Goal: Task Accomplishment & Management: Use online tool/utility

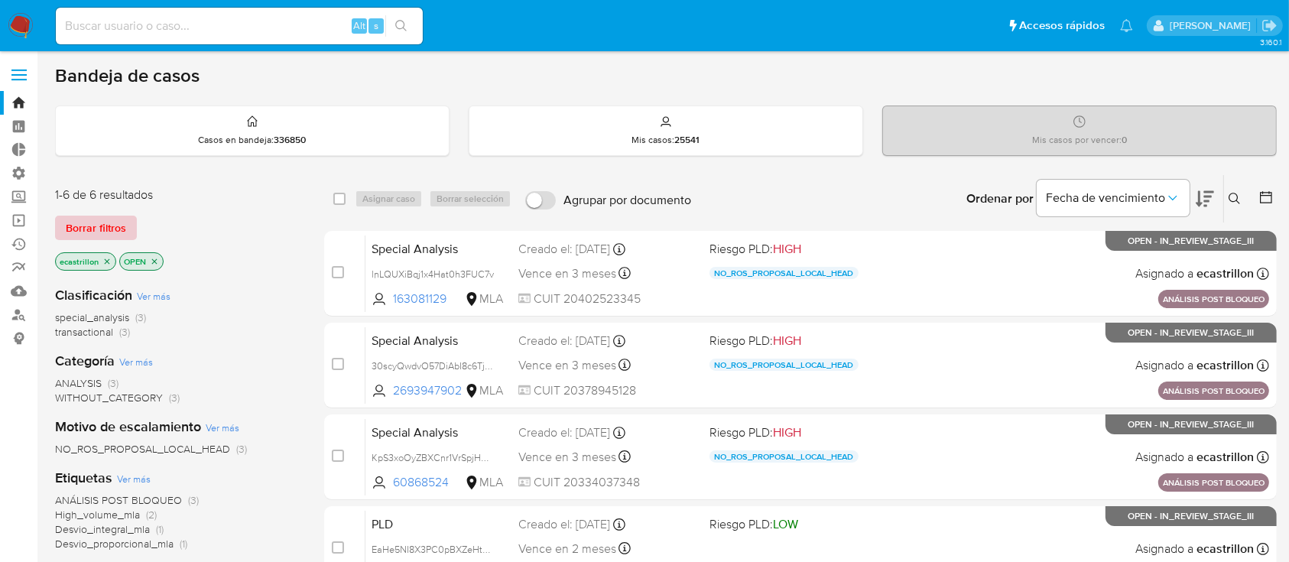
click at [80, 219] on span "Borrar filtros" at bounding box center [96, 227] width 60 height 21
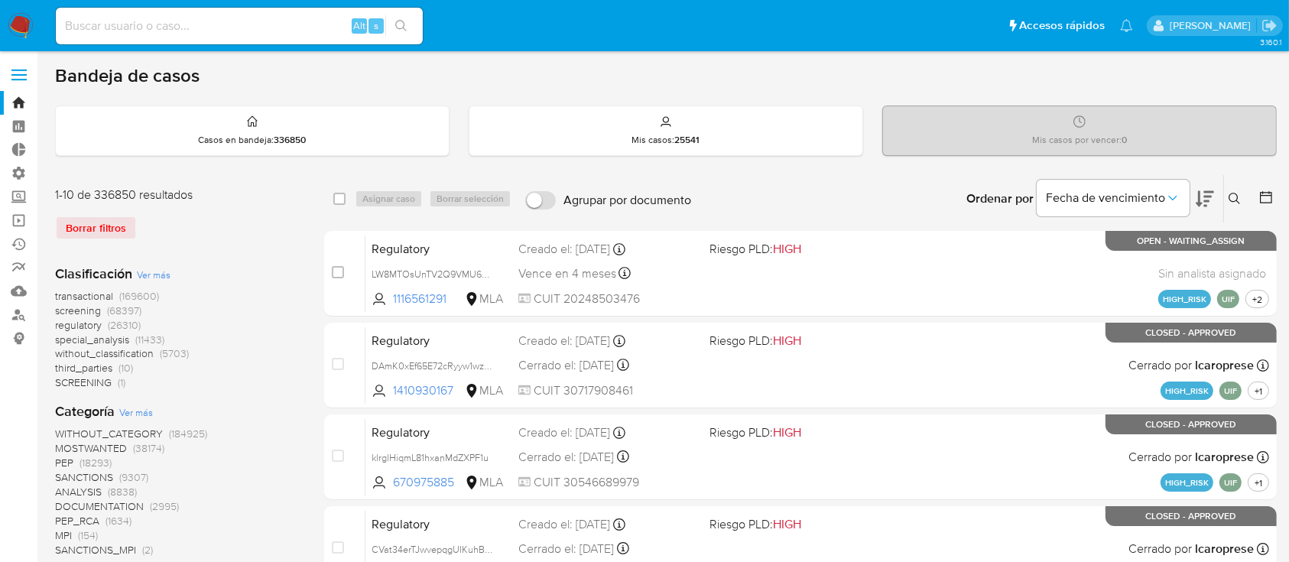
click at [133, 38] on div "Alt s" at bounding box center [239, 26] width 367 height 37
click at [128, 25] on input at bounding box center [239, 26] width 367 height 20
paste input "1370643184"
type input "1370643184"
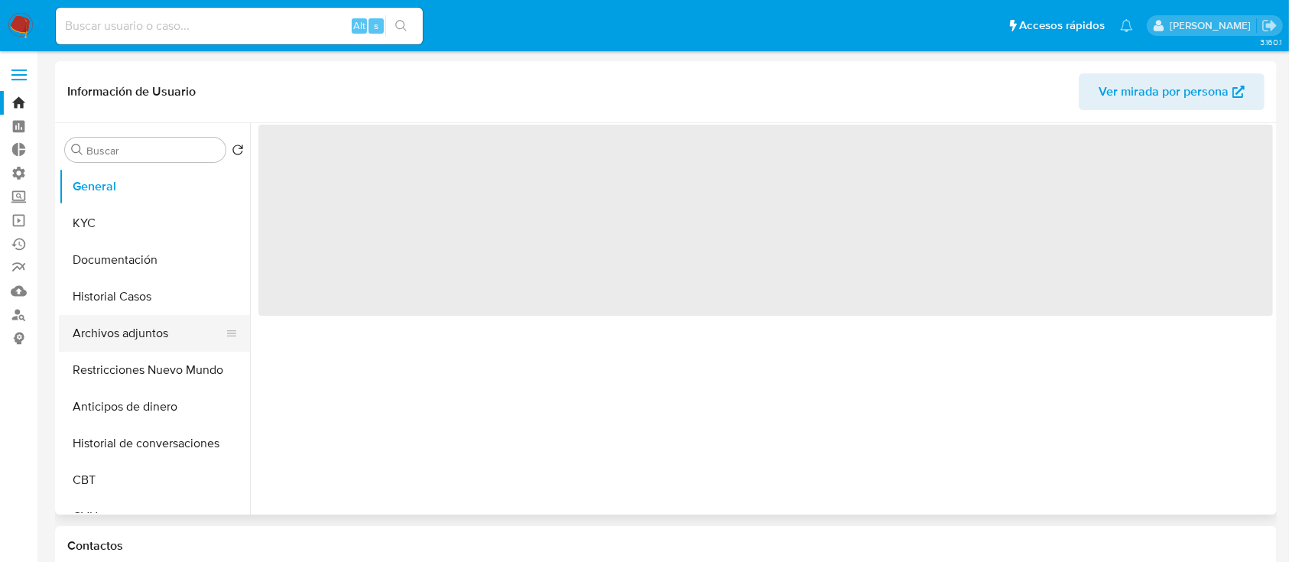
click at [111, 316] on button "Archivos adjuntos" at bounding box center [148, 333] width 179 height 37
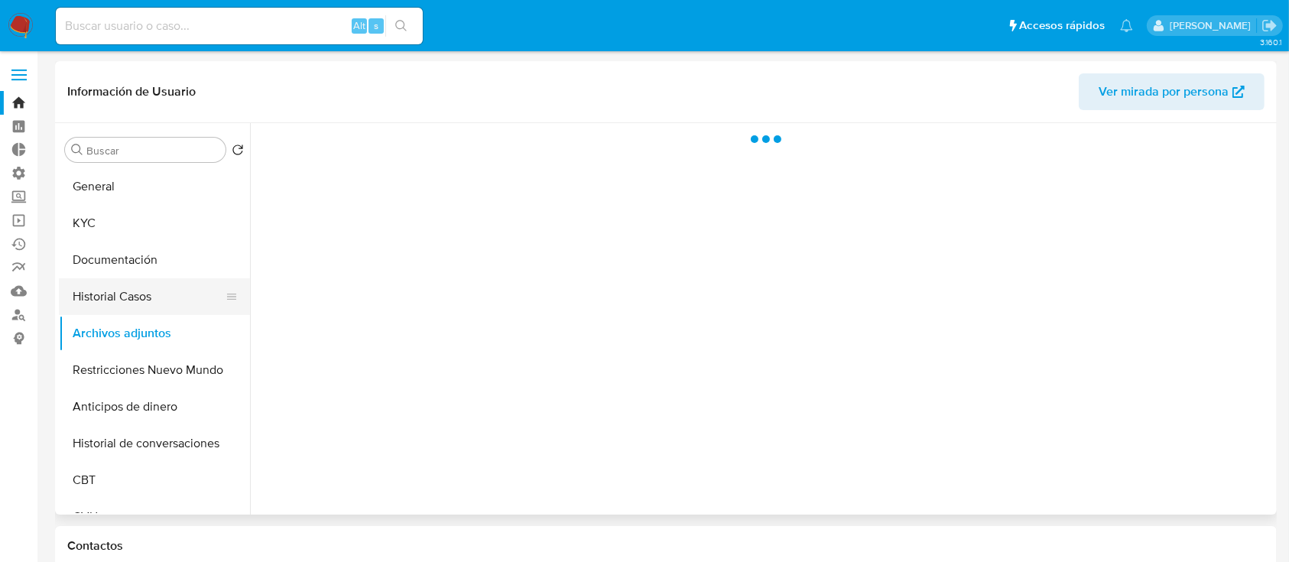
select select "10"
click at [131, 302] on button "Historial Casos" at bounding box center [148, 296] width 179 height 37
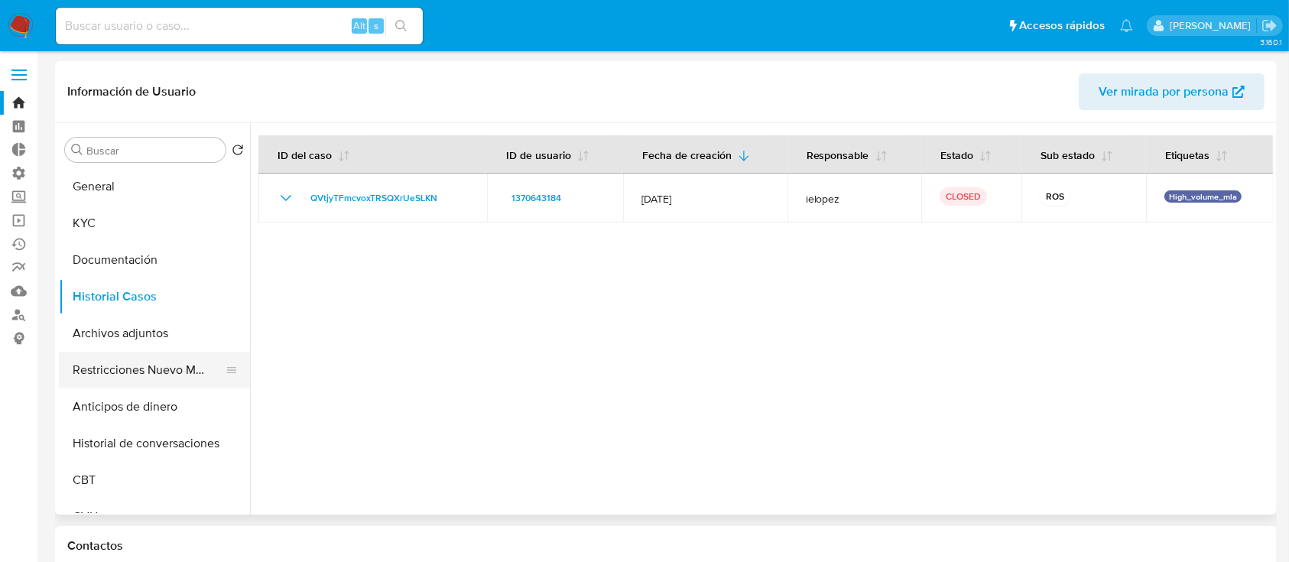
click at [181, 367] on button "Restricciones Nuevo Mundo" at bounding box center [148, 370] width 179 height 37
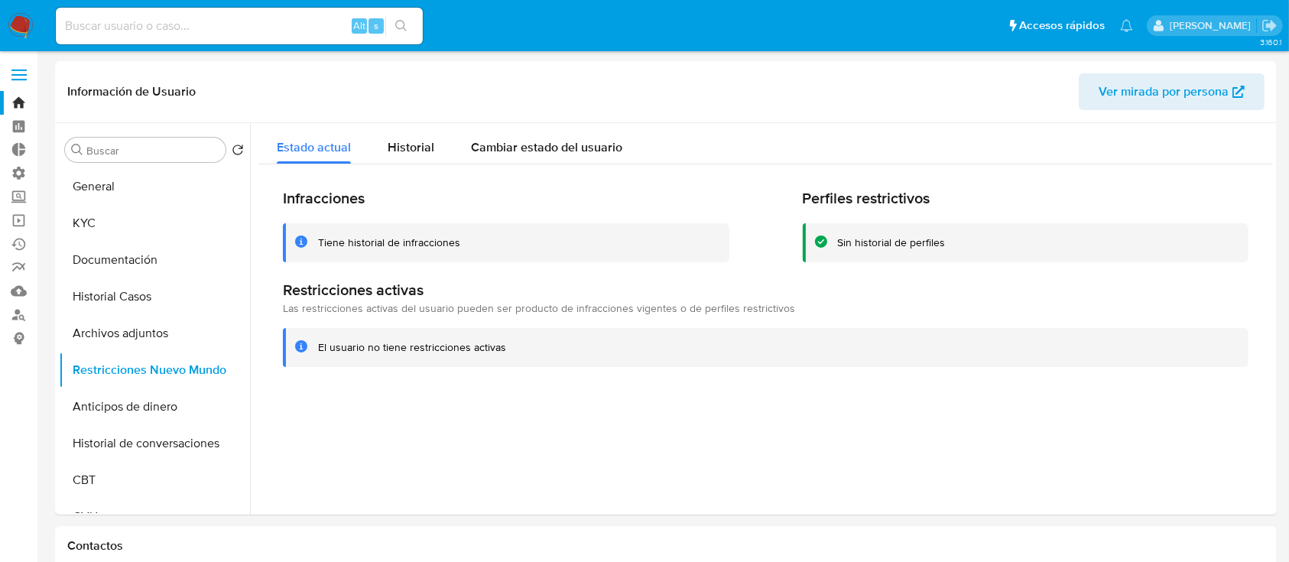
click at [236, 16] on input at bounding box center [239, 26] width 367 height 20
paste input "2289328086"
type input "2289328086"
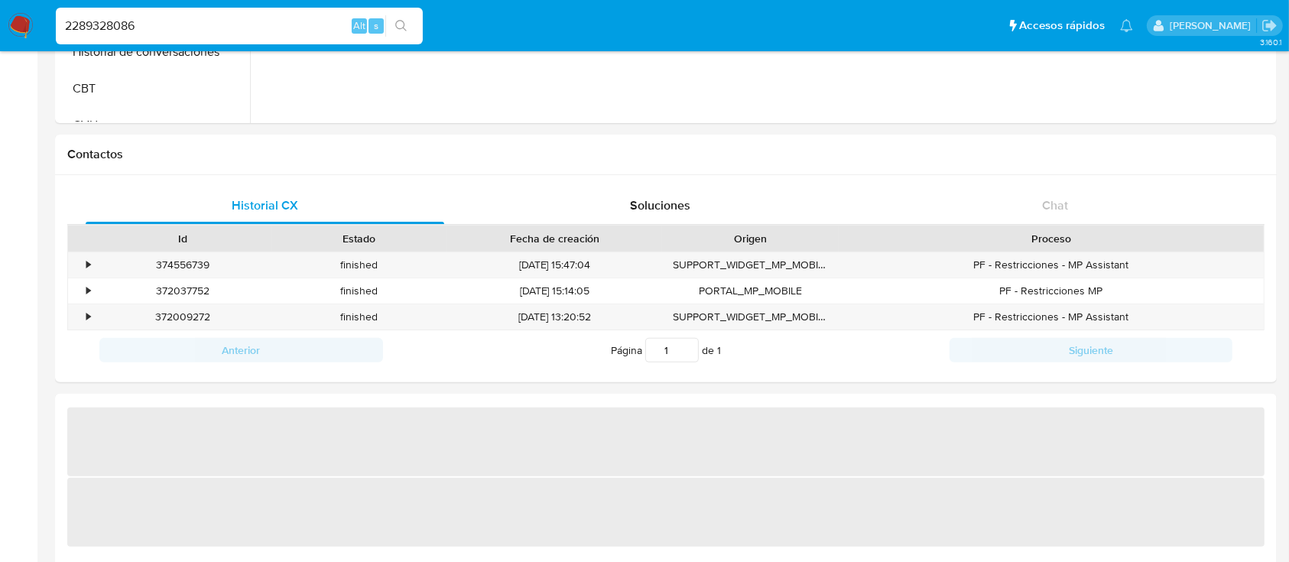
scroll to position [407, 0]
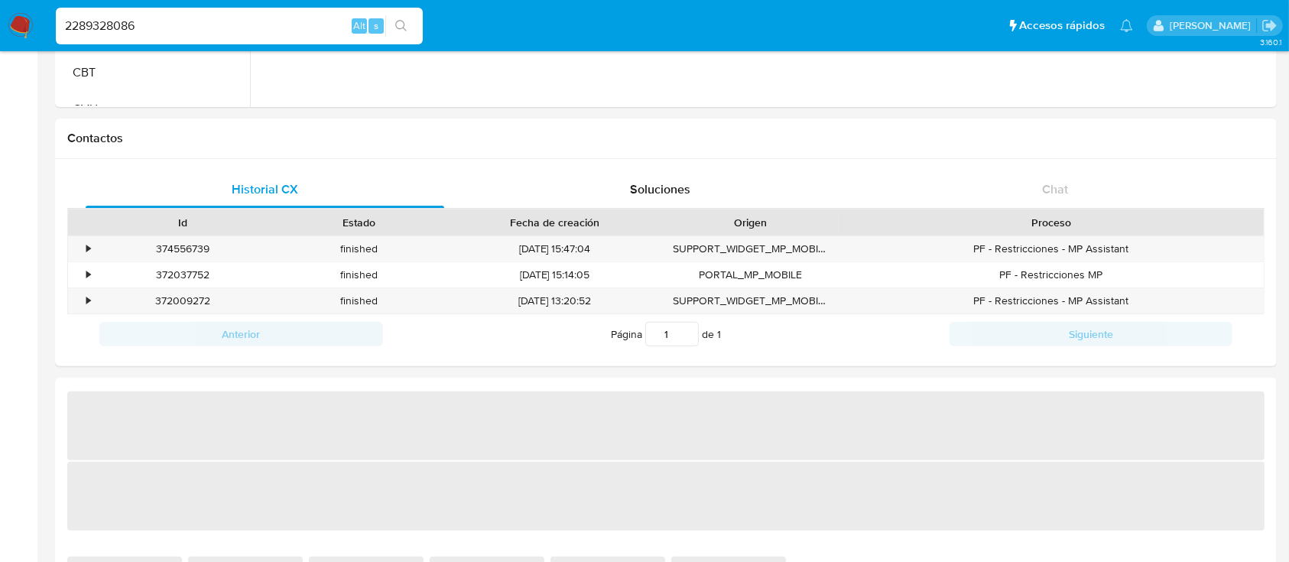
select select "10"
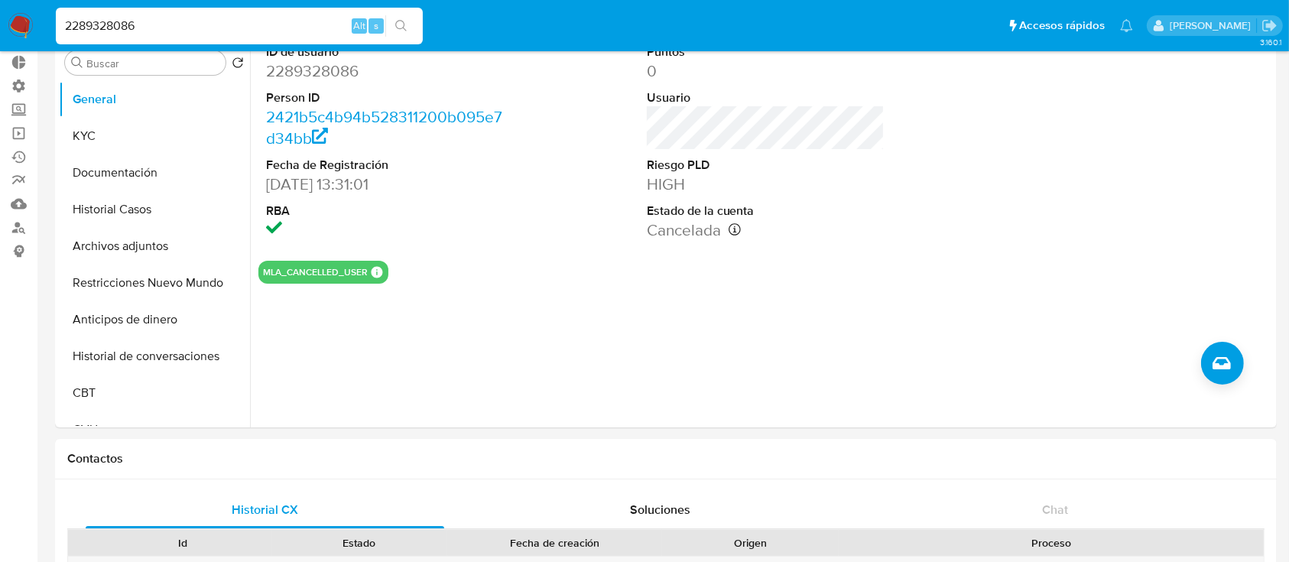
scroll to position [0, 0]
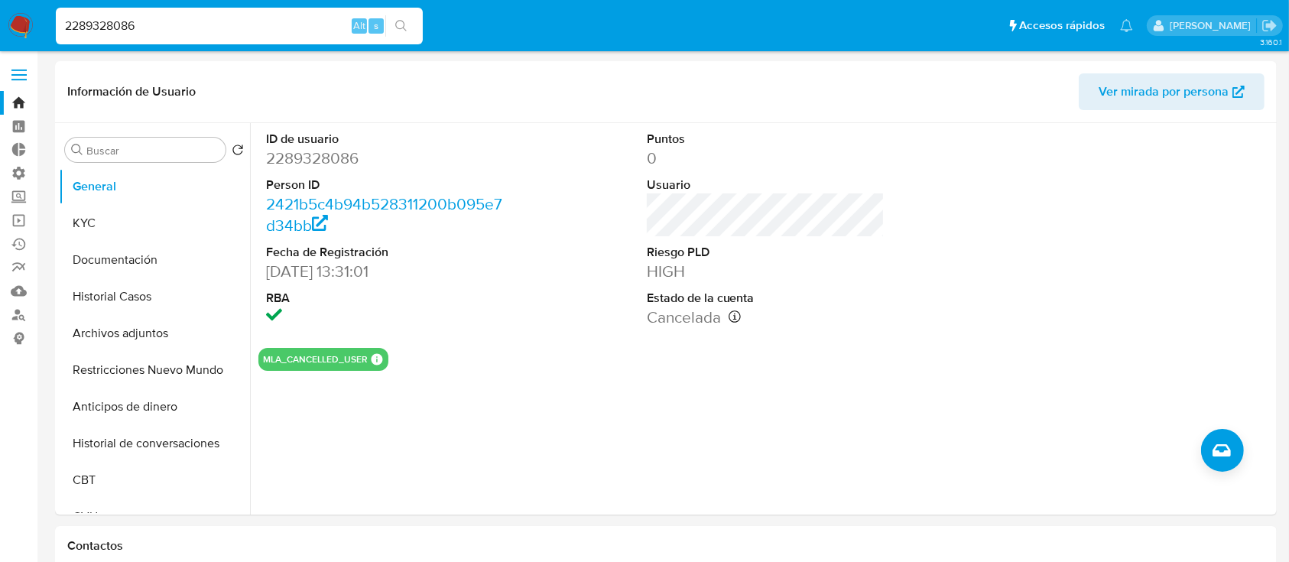
click at [16, 92] on link "Bandeja" at bounding box center [91, 103] width 182 height 24
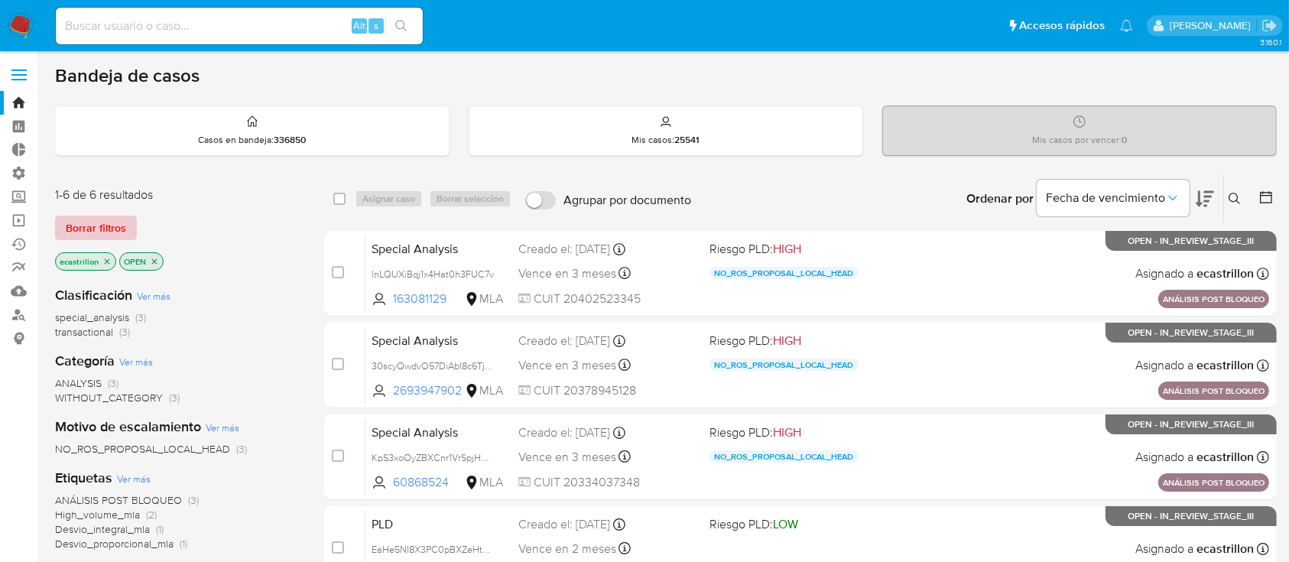
click at [116, 218] on span "Borrar filtros" at bounding box center [96, 227] width 60 height 21
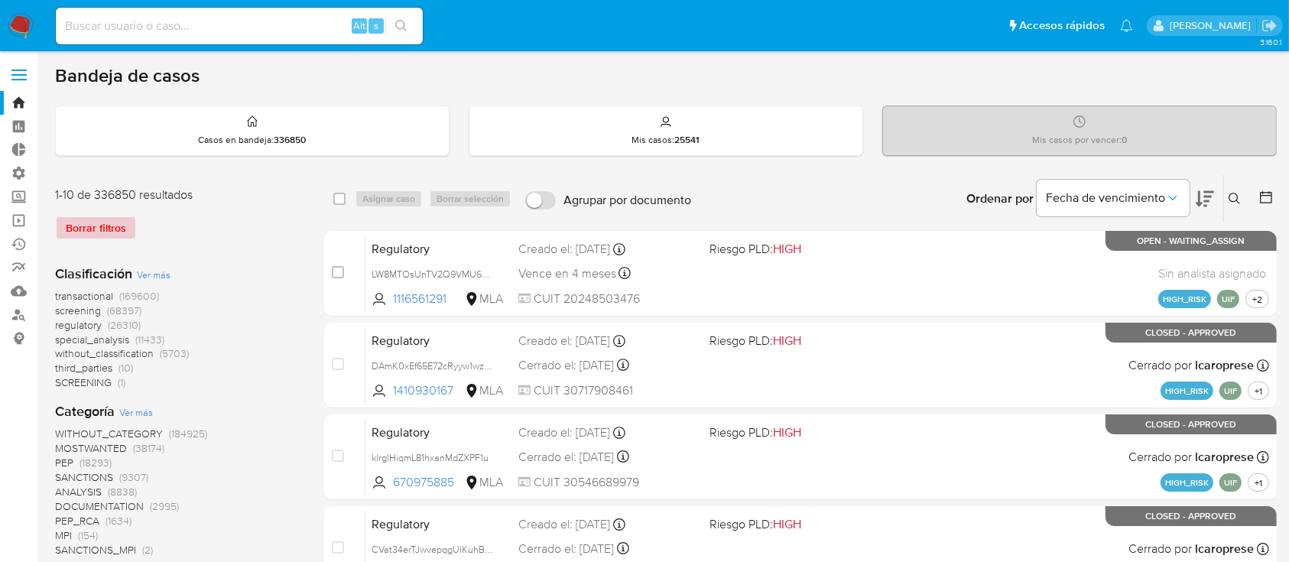
click at [116, 218] on div "Borrar filtros" at bounding box center [177, 228] width 245 height 24
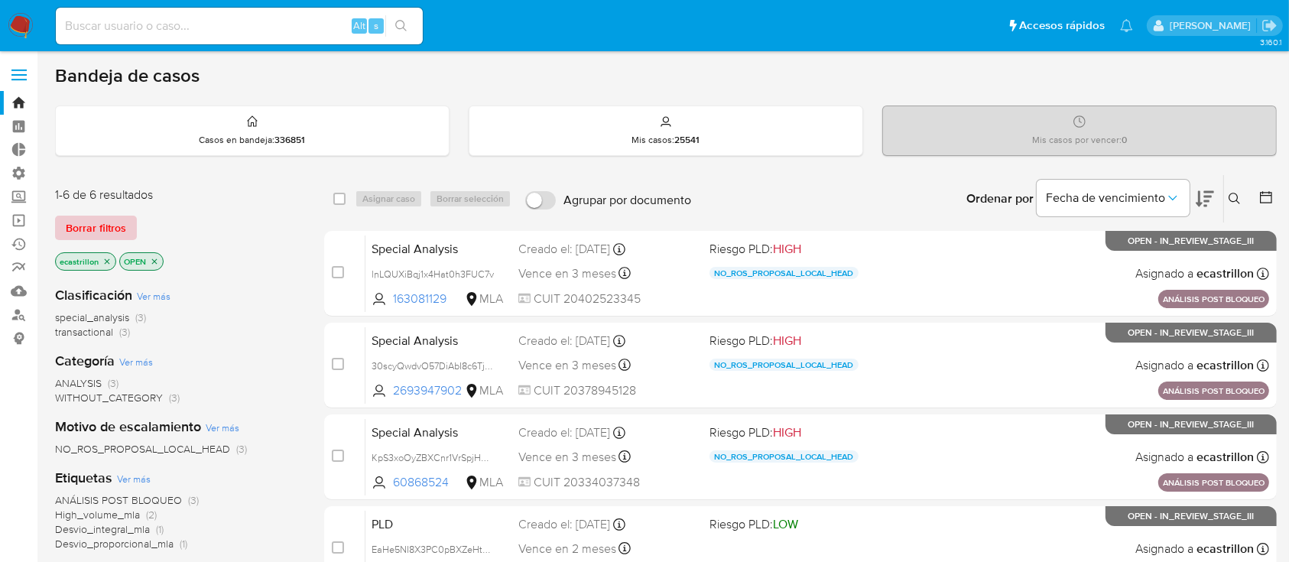
click at [112, 217] on span "Borrar filtros" at bounding box center [96, 227] width 60 height 21
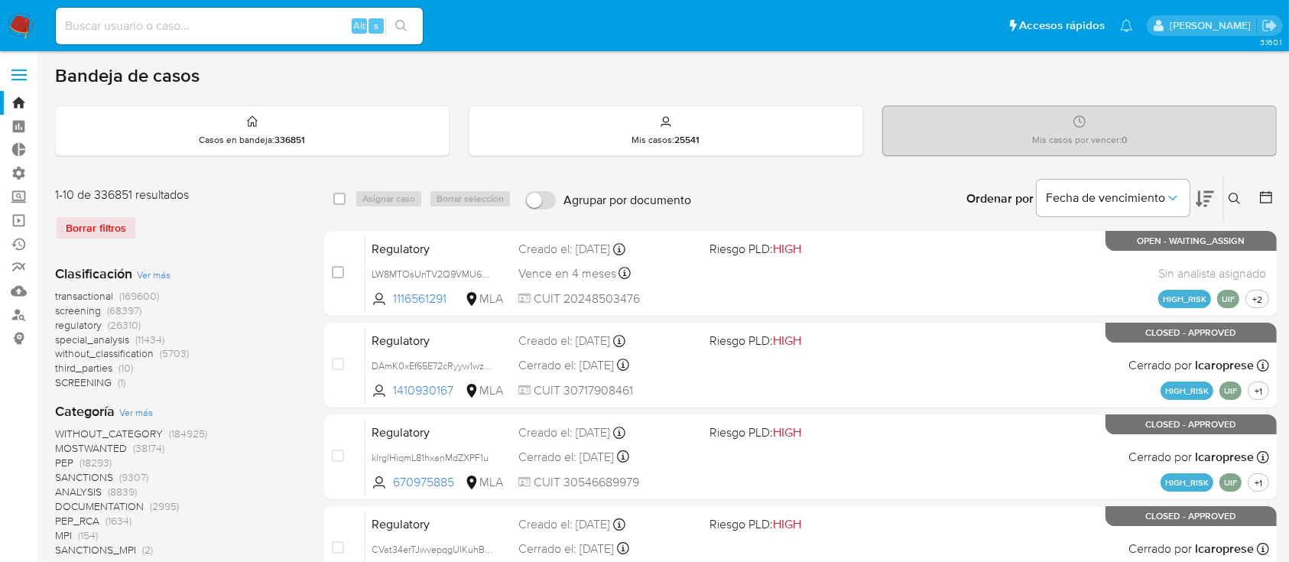
click at [1227, 195] on button at bounding box center [1236, 199] width 25 height 18
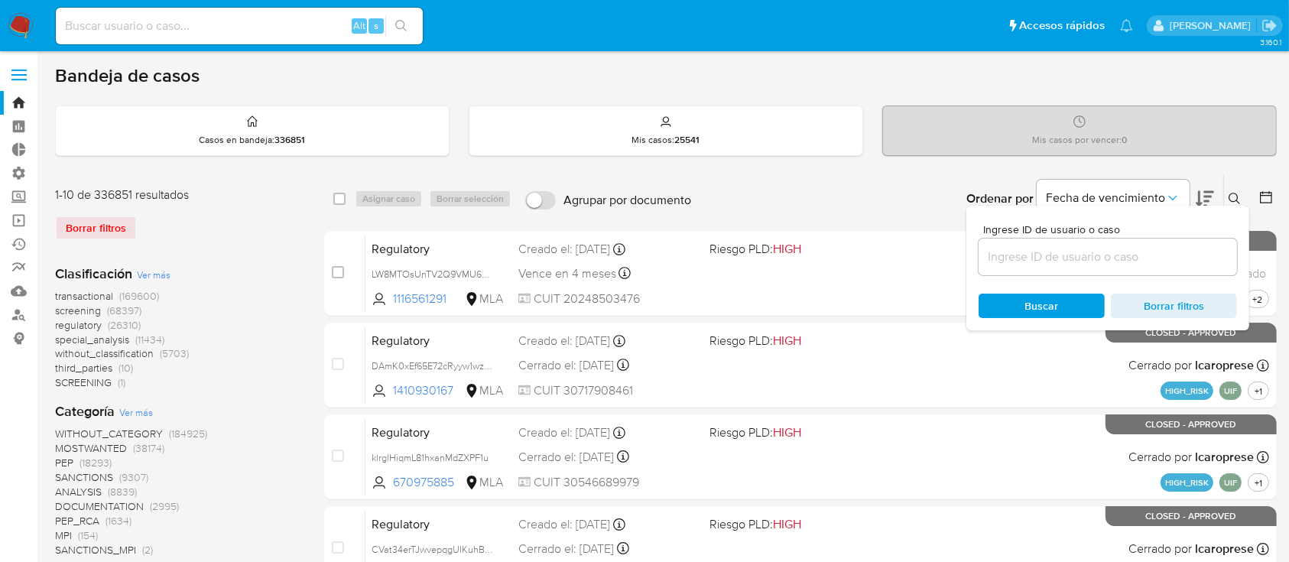
click at [1149, 267] on div at bounding box center [1107, 257] width 258 height 37
paste input "Kk2vwkSsvi5gfwkwc1i7CiUT"
click at [1148, 257] on input at bounding box center [1107, 257] width 258 height 20
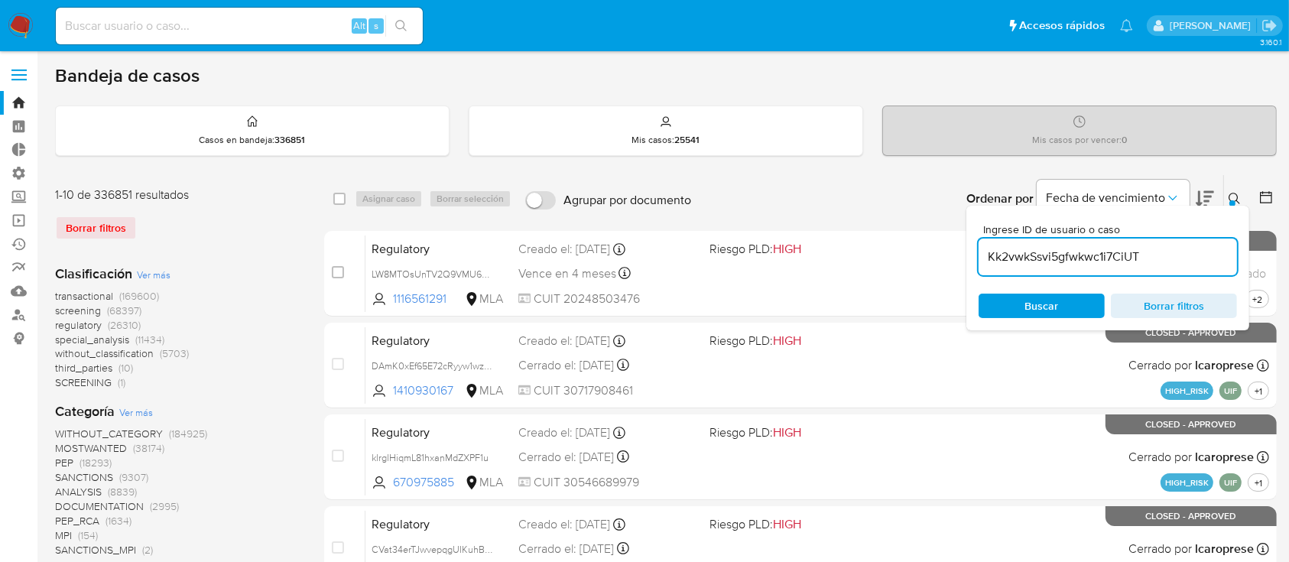
type input "Kk2vwkSsvi5gfwkwc1i7CiUT"
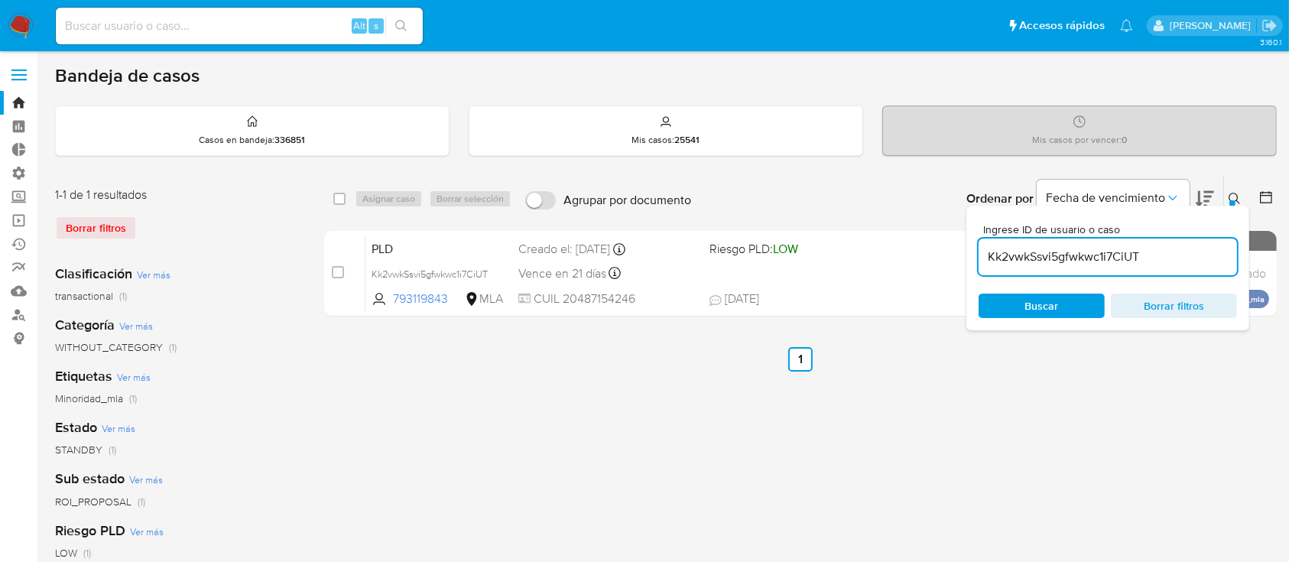
click at [1229, 200] on button at bounding box center [1236, 199] width 25 height 18
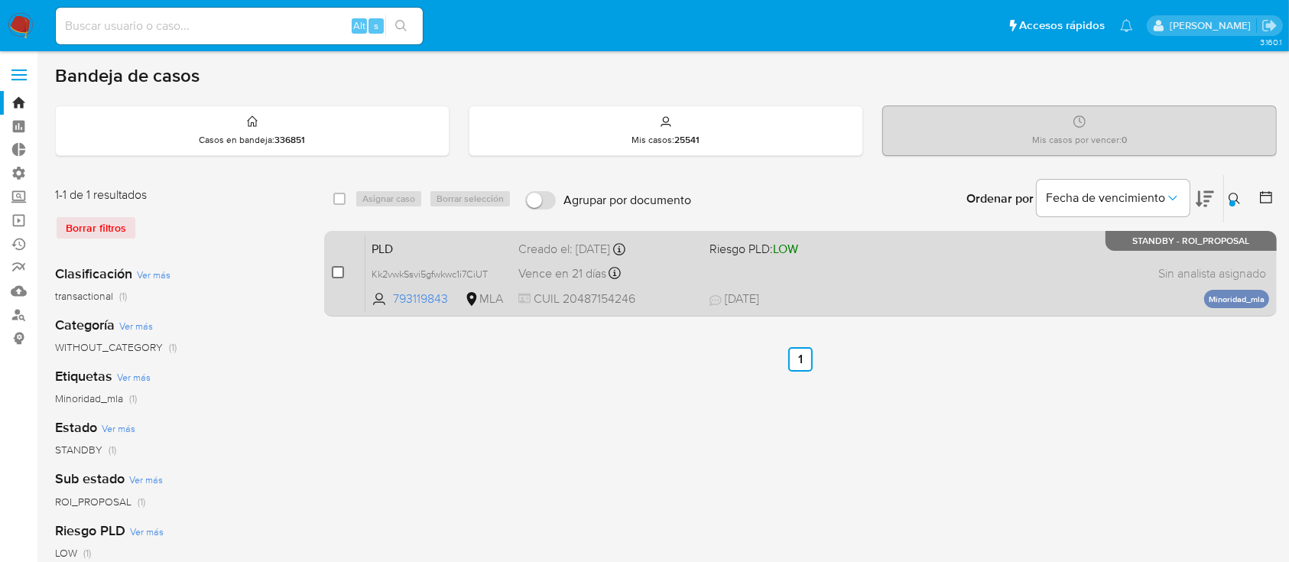
click at [336, 273] on input "checkbox" at bounding box center [338, 272] width 12 height 12
checkbox input "true"
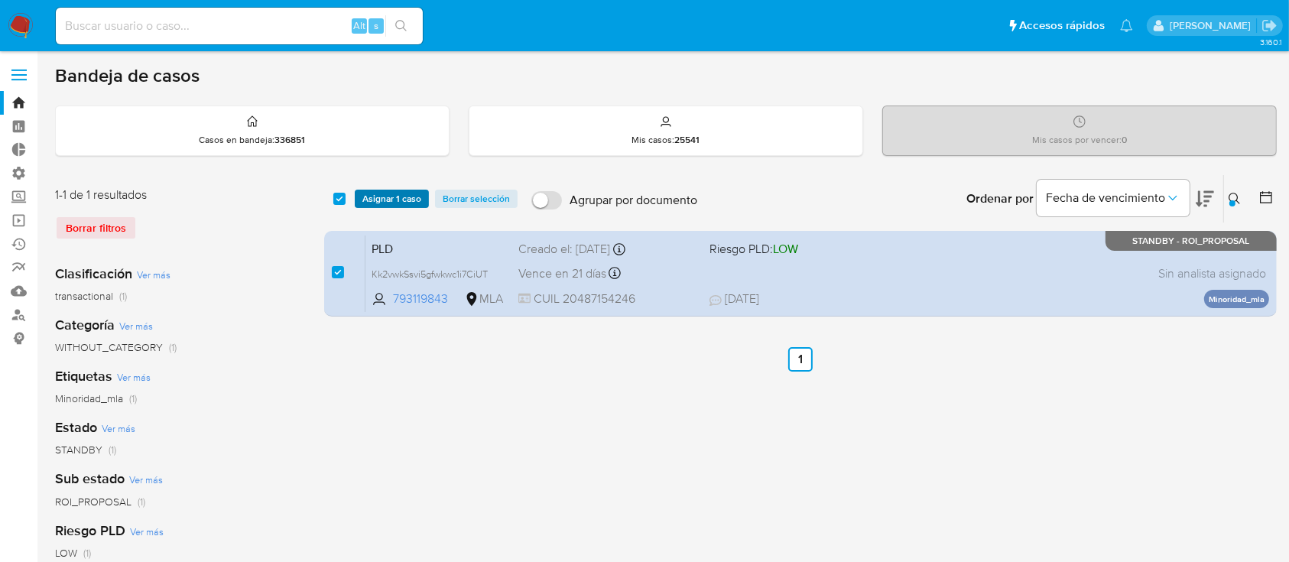
click at [384, 204] on span "Asignar 1 caso" at bounding box center [391, 198] width 59 height 15
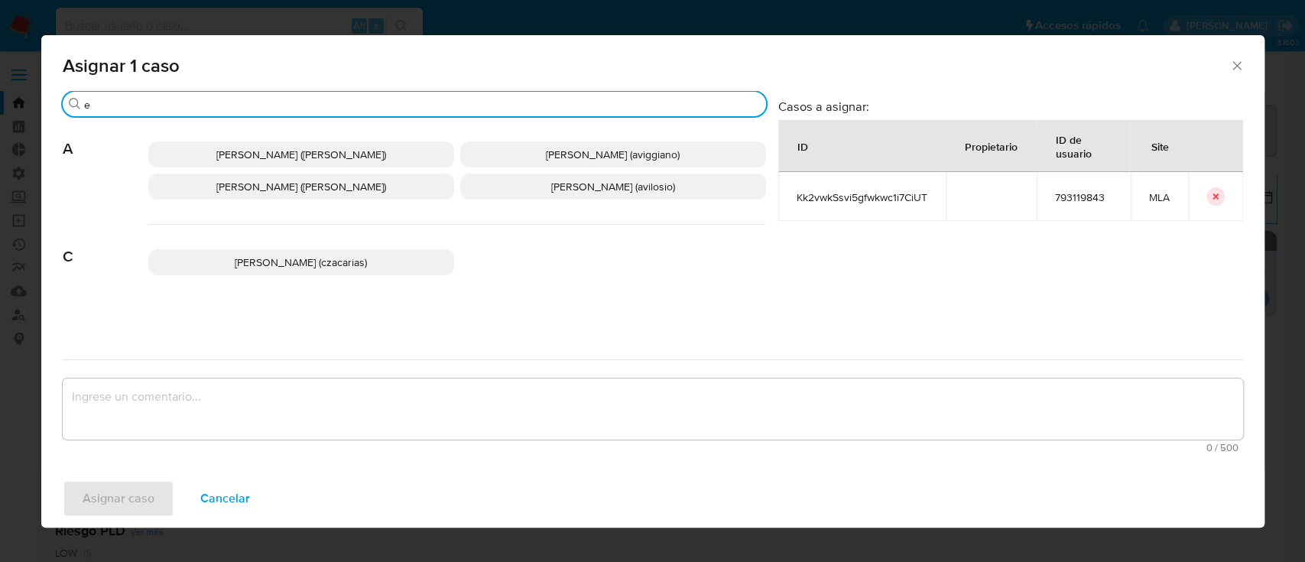
click at [383, 107] on input "e" at bounding box center [422, 105] width 676 height 14
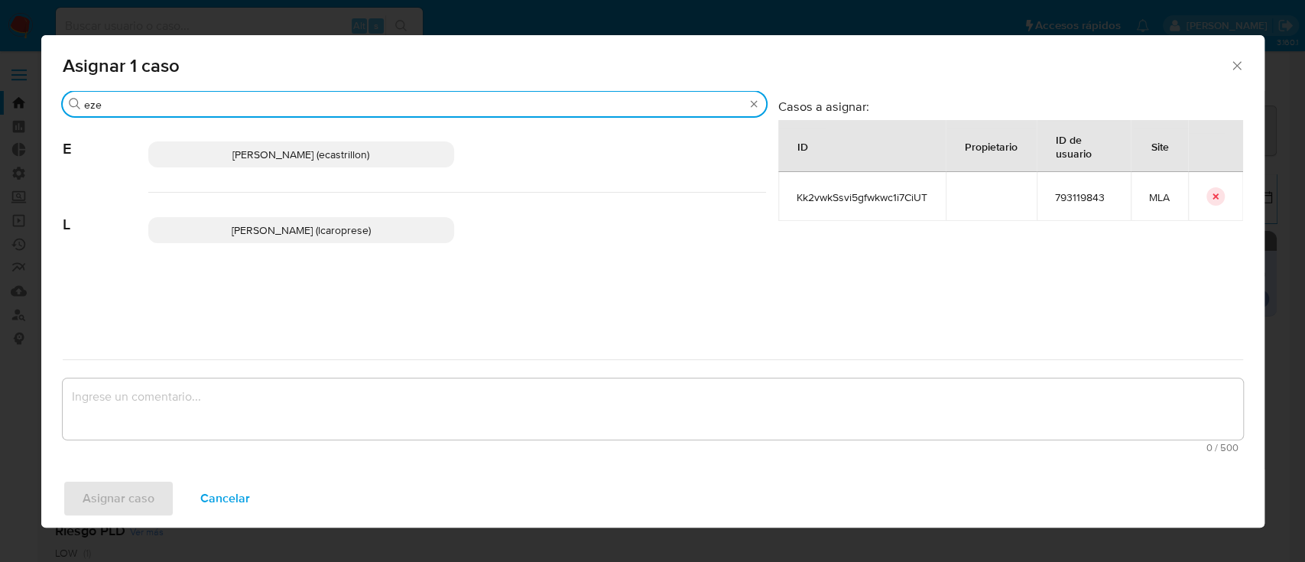
type input "eze"
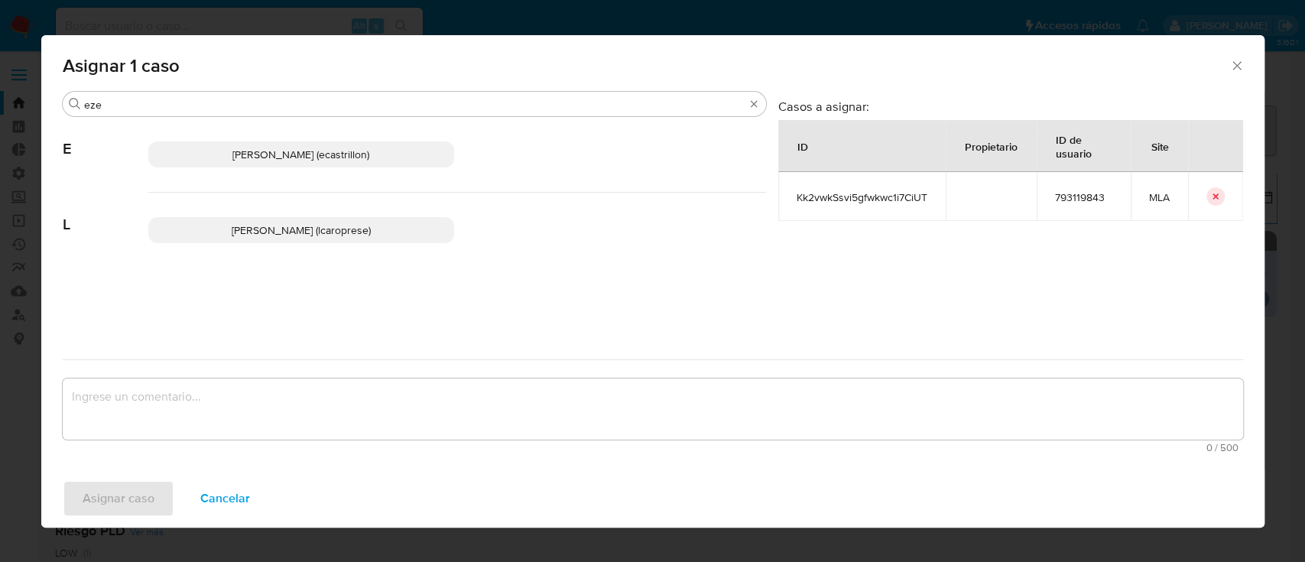
click at [361, 154] on span "Ezequiel Gonzalo Castrillon (ecastrillon)" at bounding box center [300, 154] width 137 height 15
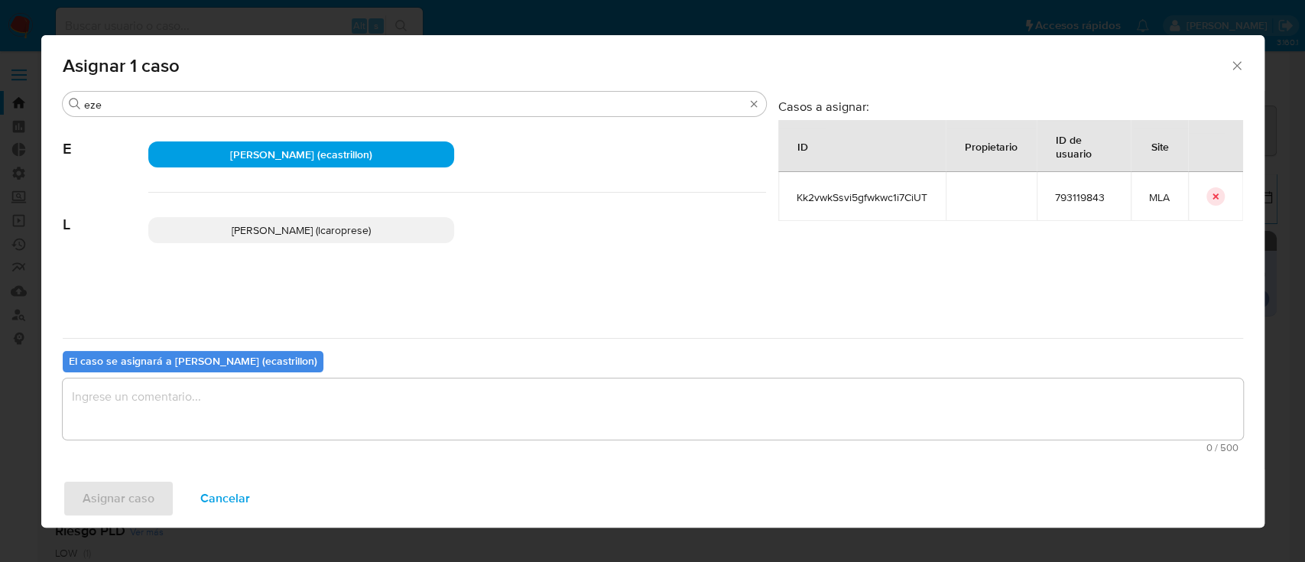
click at [312, 417] on textarea "assign-modal" at bounding box center [653, 408] width 1180 height 61
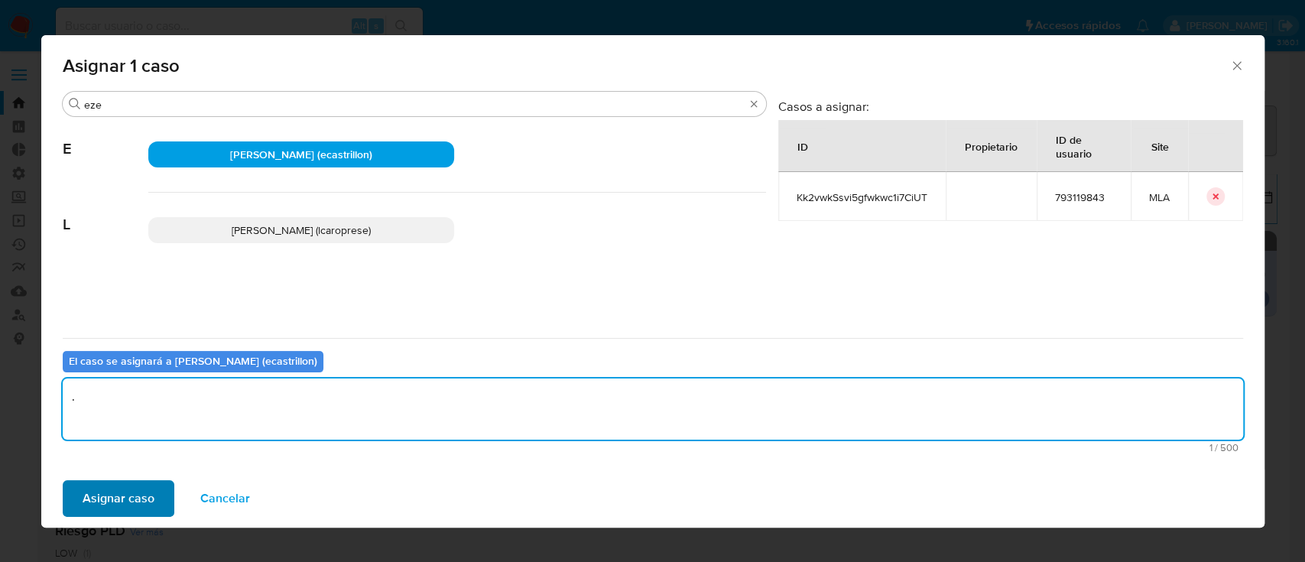
type textarea "."
click at [72, 488] on button "Asignar caso" at bounding box center [119, 498] width 112 height 37
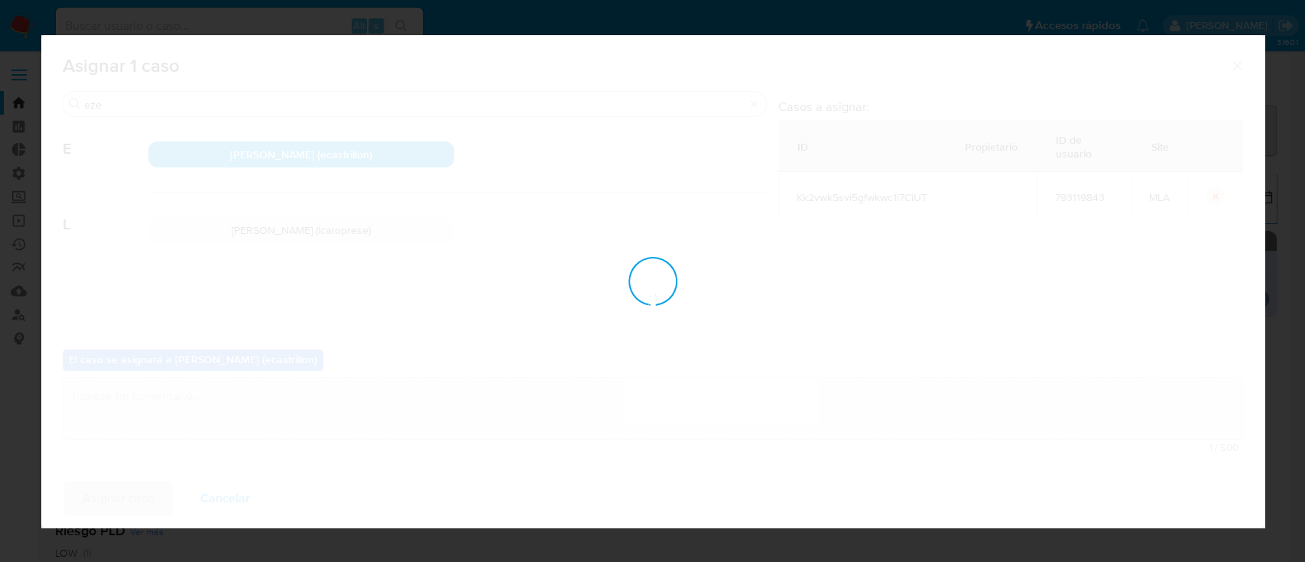
checkbox input "false"
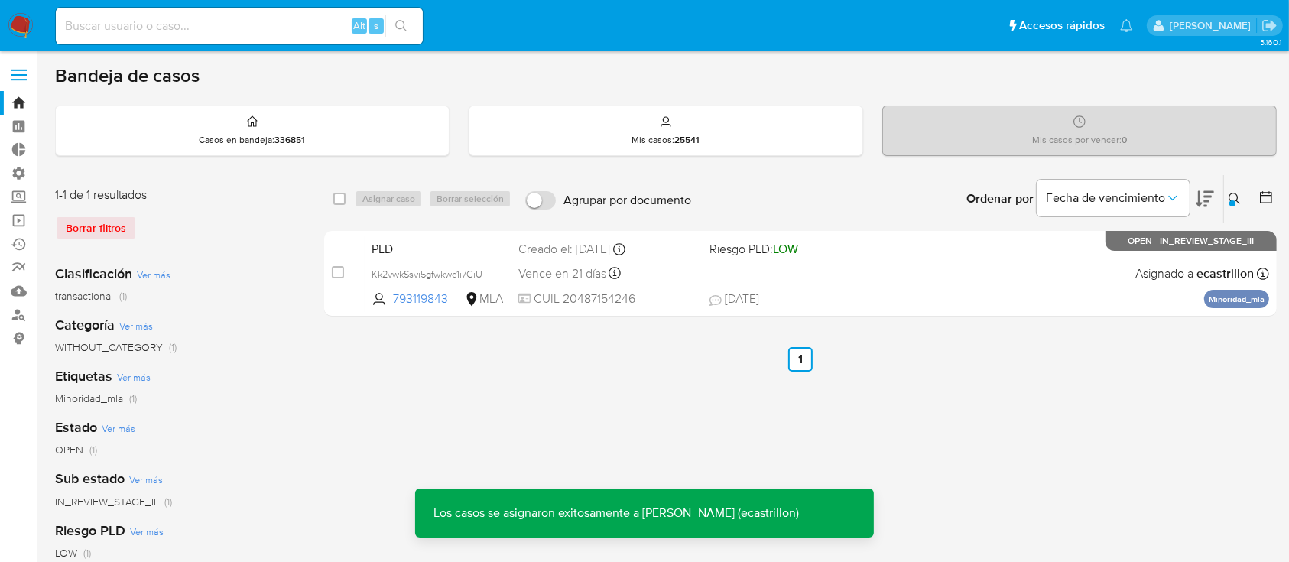
click at [992, 277] on div "PLD Kk2vwkSsvi5gfwkwc1i7CiUT 793119843 MLA Riesgo PLD: LOW Creado el: 12/08/202…" at bounding box center [817, 273] width 904 height 77
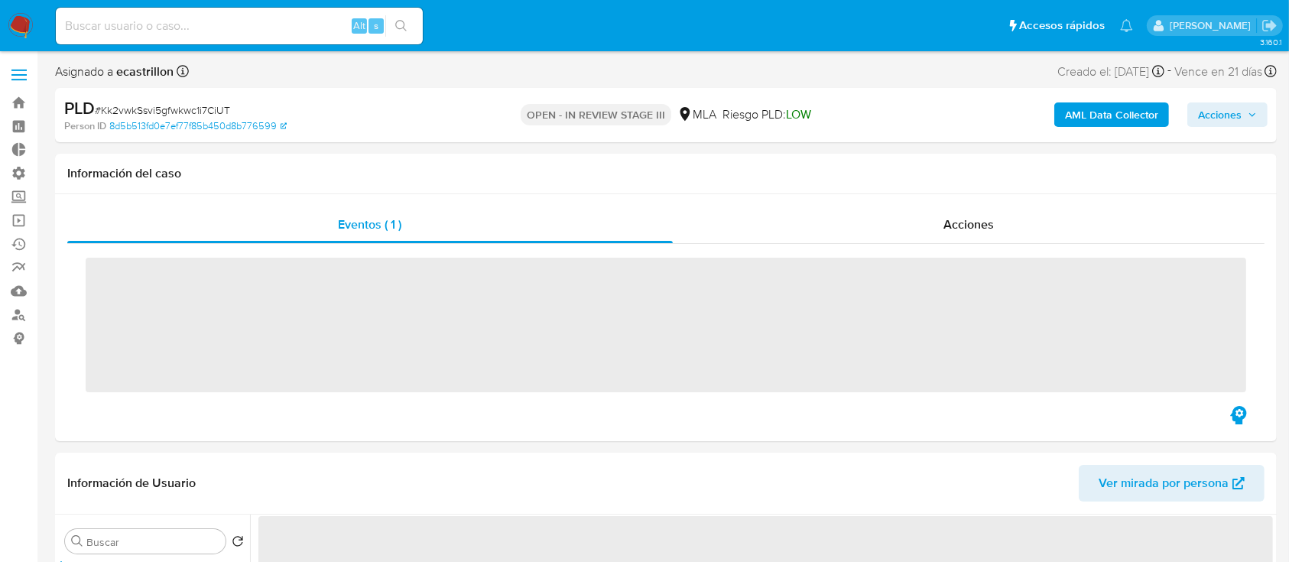
click at [1254, 115] on icon "button" at bounding box center [1252, 114] width 9 height 9
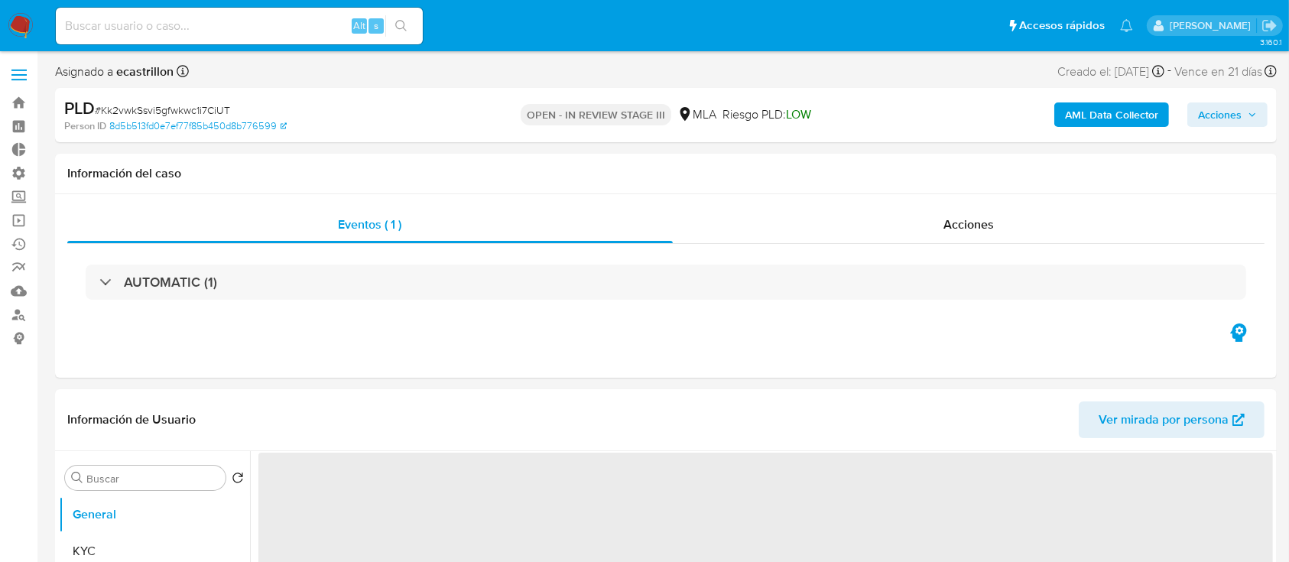
select select "10"
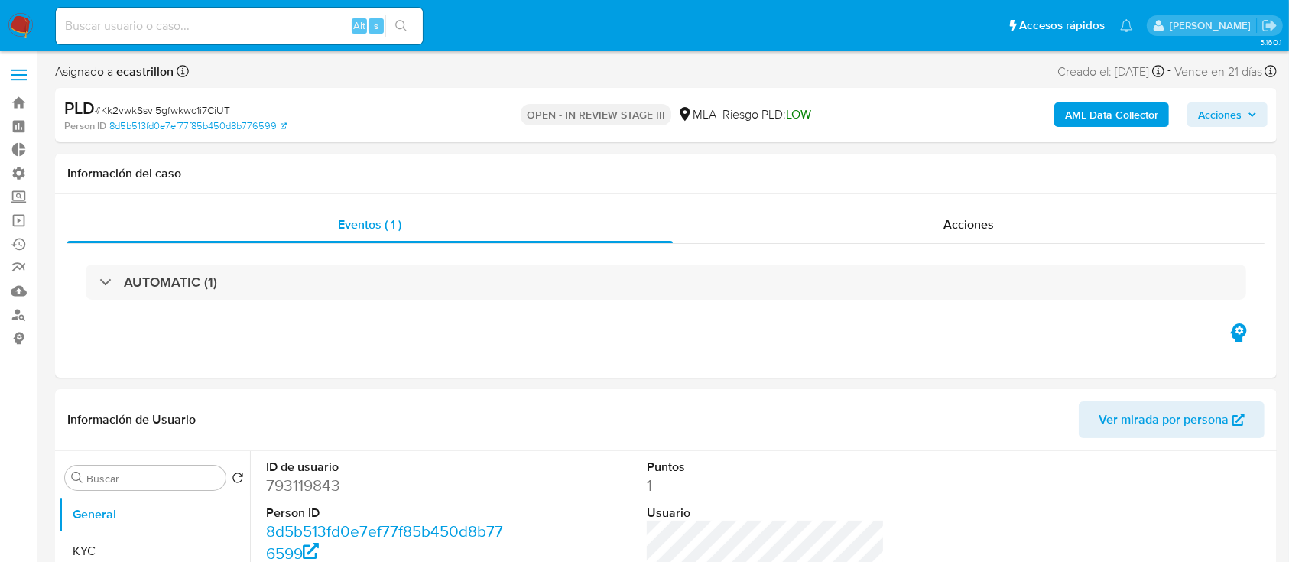
click at [1219, 113] on span "Acciones" at bounding box center [1220, 114] width 44 height 24
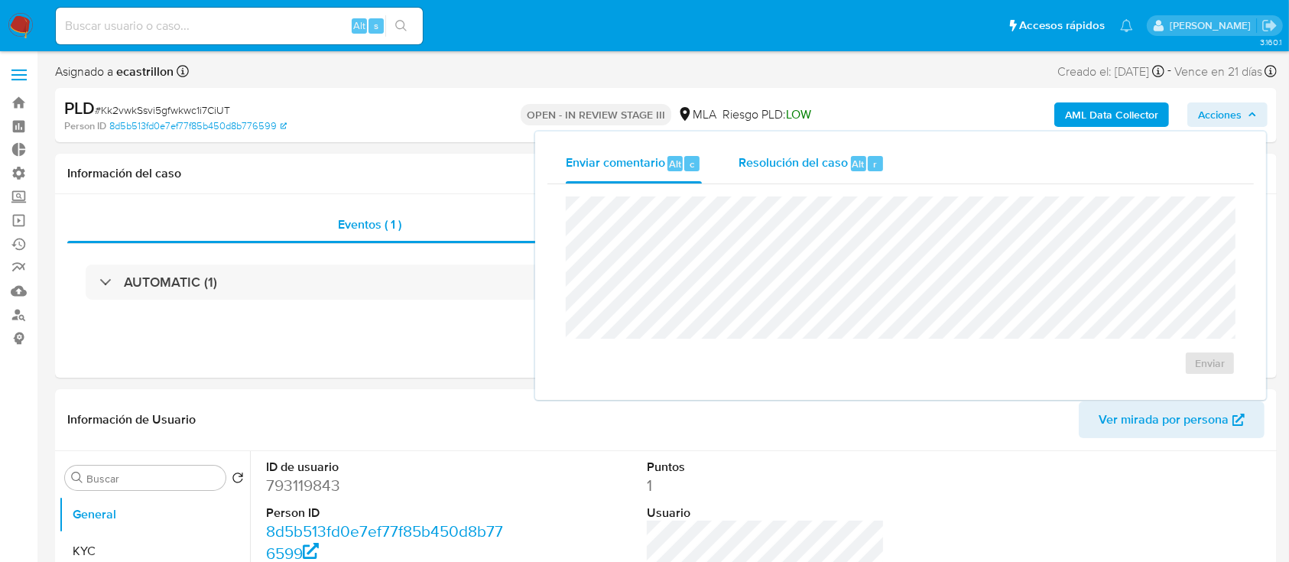
drag, startPoint x: 832, startPoint y: 174, endPoint x: 817, endPoint y: 194, distance: 25.2
click at [830, 174] on div "Resolución del caso Alt r" at bounding box center [811, 164] width 146 height 40
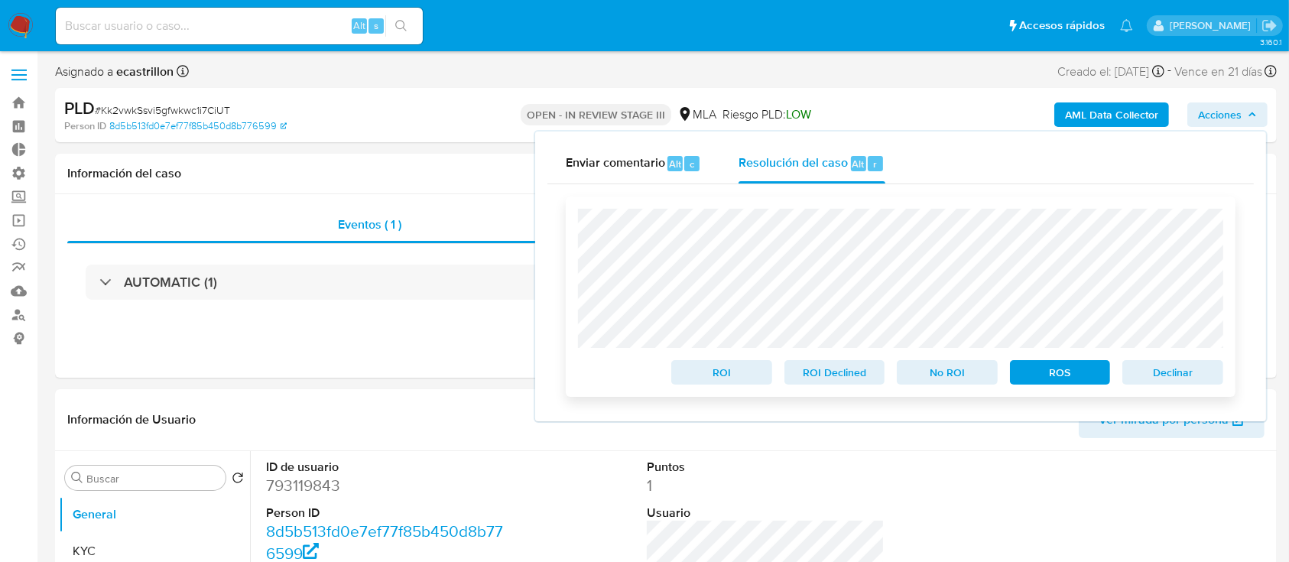
click span "Declinar"
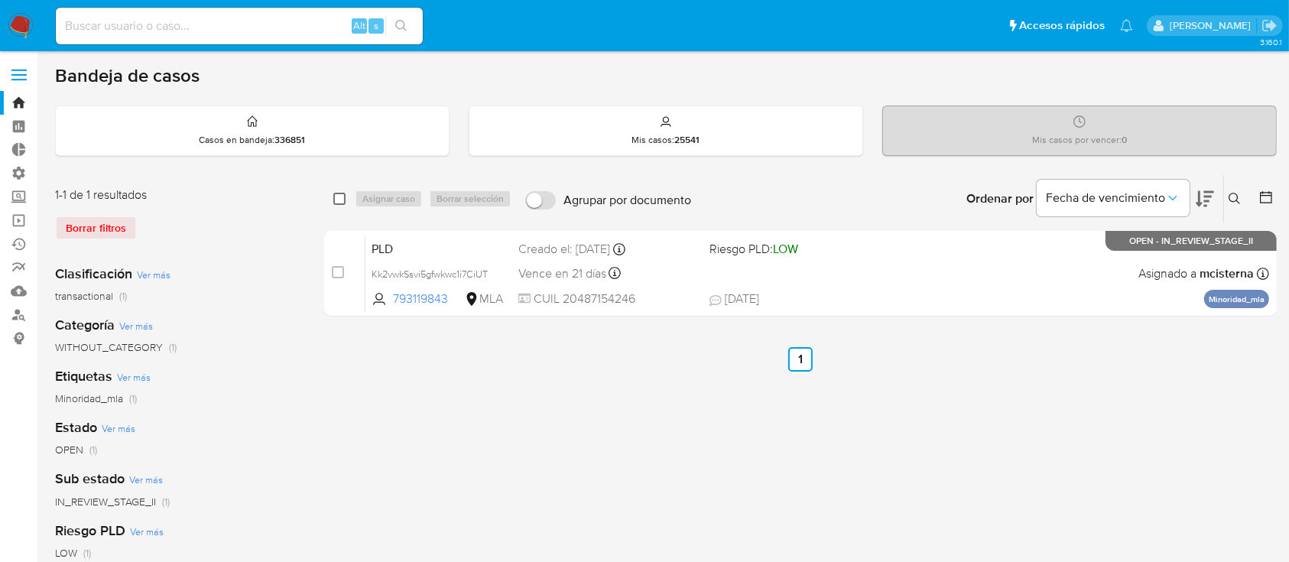
click at [342, 201] on input "checkbox" at bounding box center [339, 199] width 12 height 12
checkbox input "true"
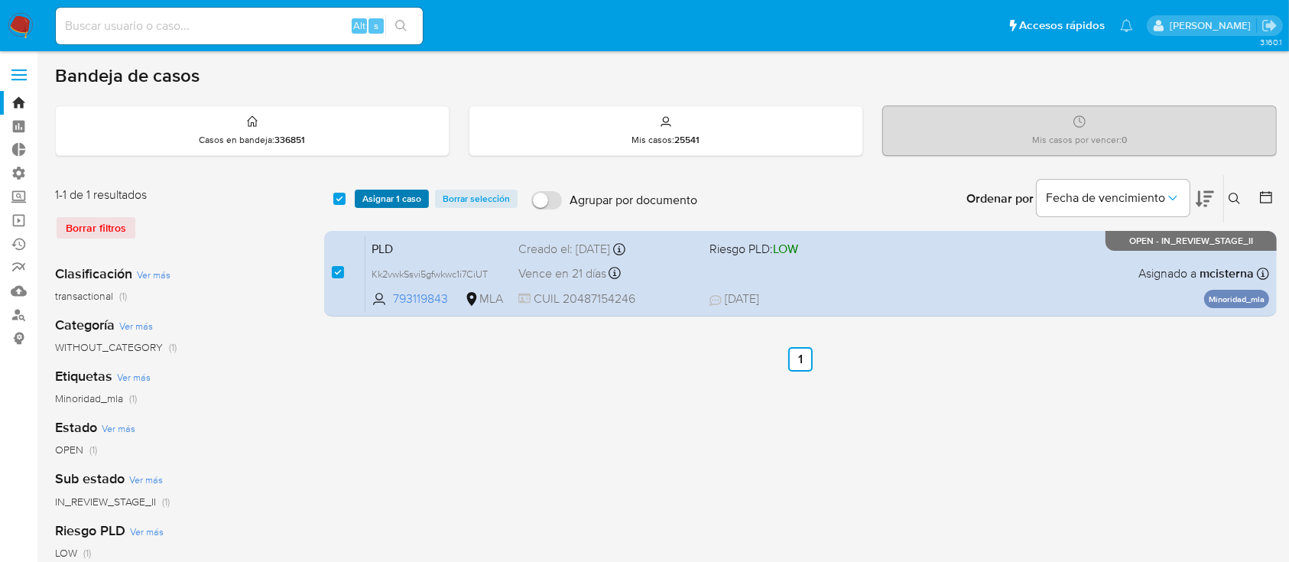
click at [383, 196] on span "Asignar 1 caso" at bounding box center [391, 198] width 59 height 15
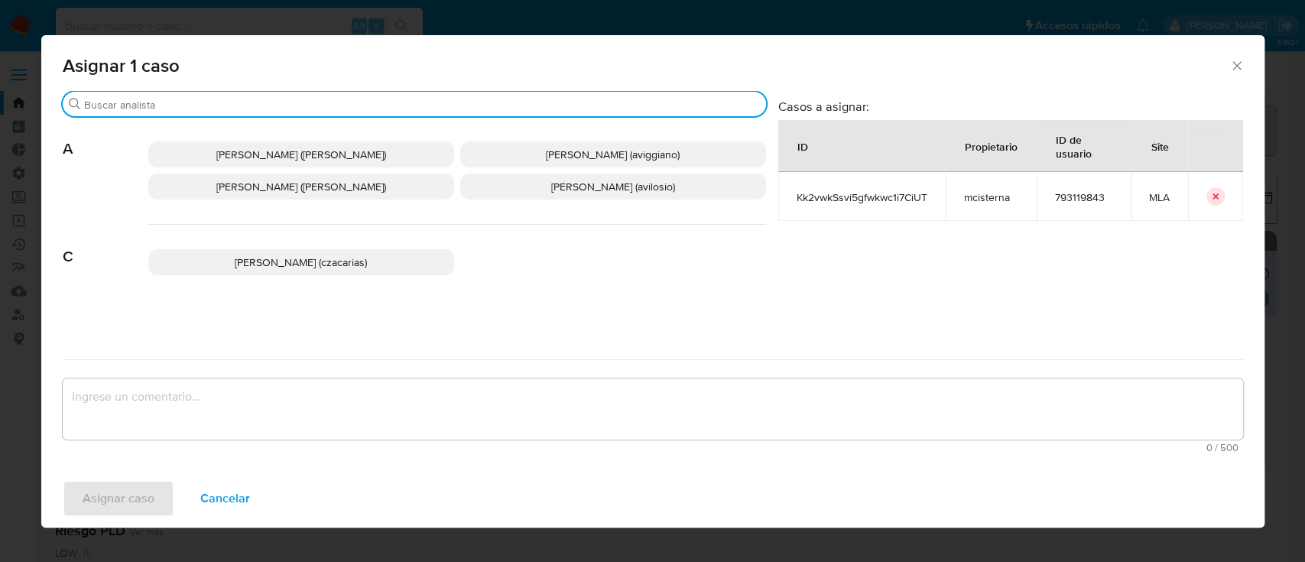
click at [324, 102] on input "Buscar" at bounding box center [422, 105] width 676 height 14
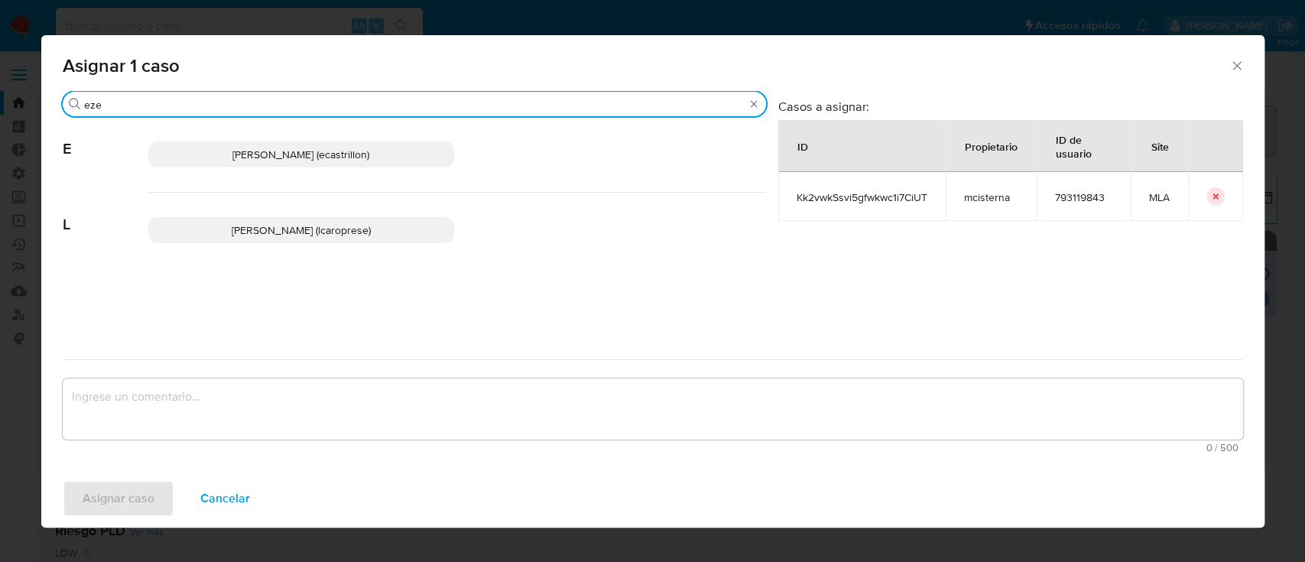
type input "eze"
click at [308, 160] on span "[PERSON_NAME] (ecastrillon)" at bounding box center [300, 154] width 137 height 15
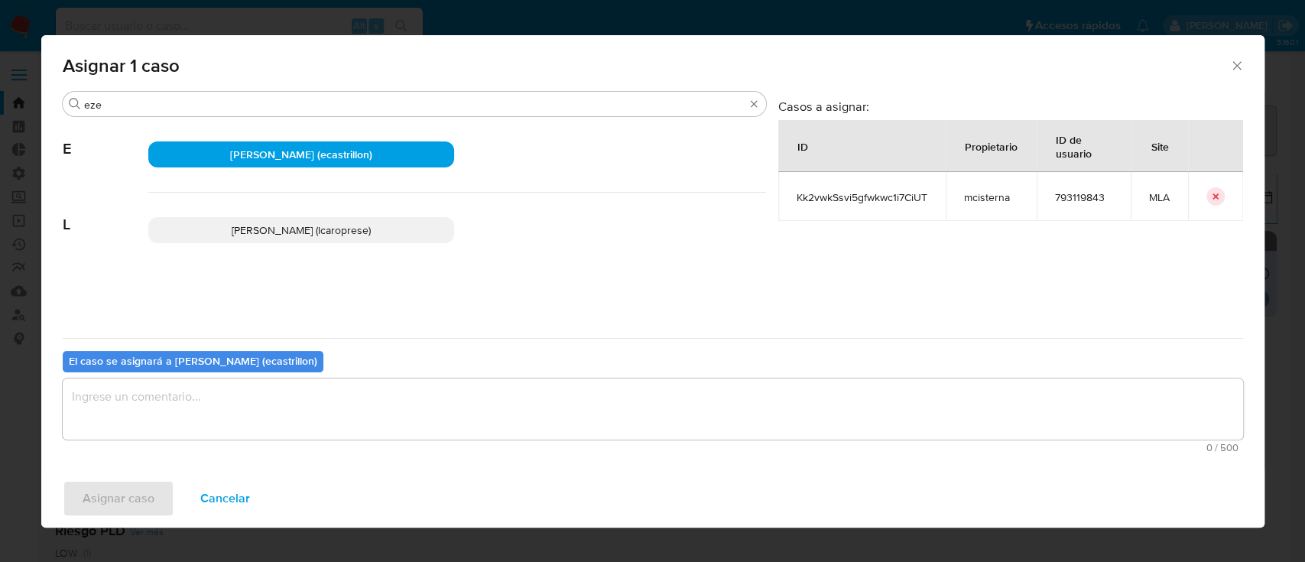
click at [236, 391] on textarea "assign-modal" at bounding box center [653, 408] width 1180 height 61
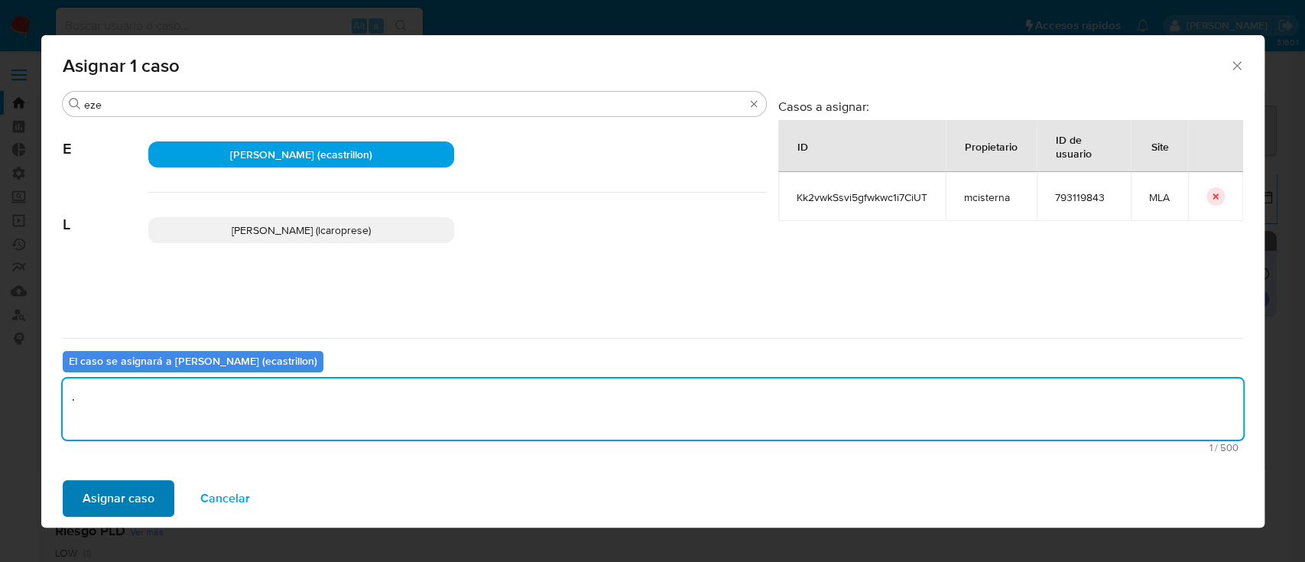
type textarea "."
click at [127, 508] on span "Asignar caso" at bounding box center [119, 499] width 72 height 34
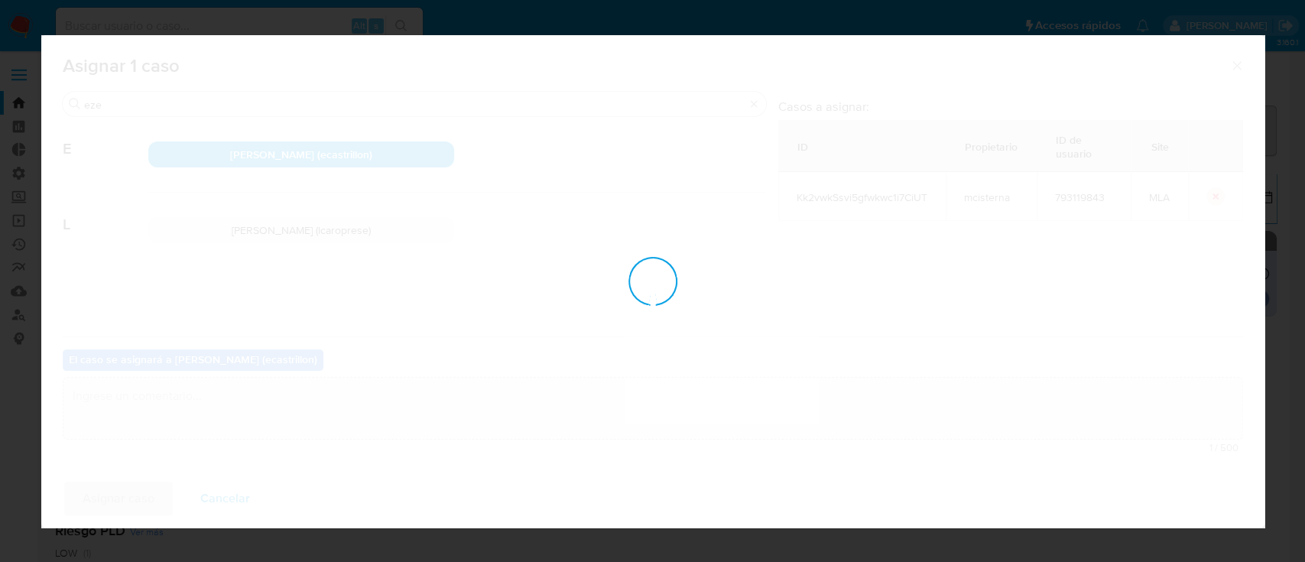
checkbox input "false"
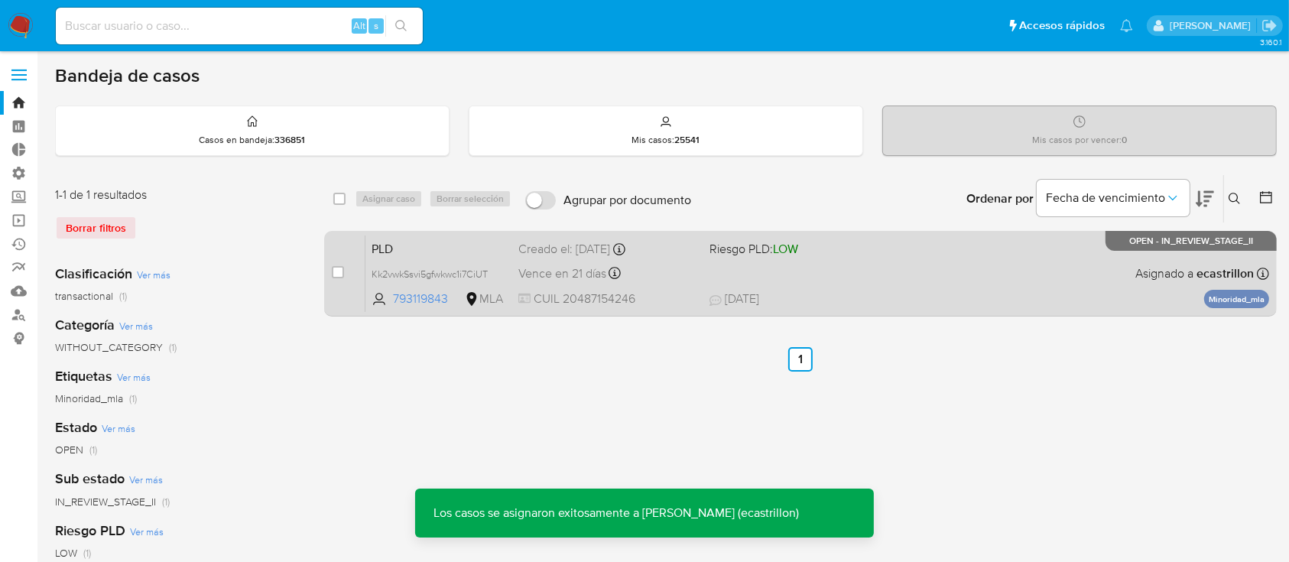
click at [1026, 295] on span "[DATE] [DATE] 19:37" at bounding box center [893, 298] width 369 height 17
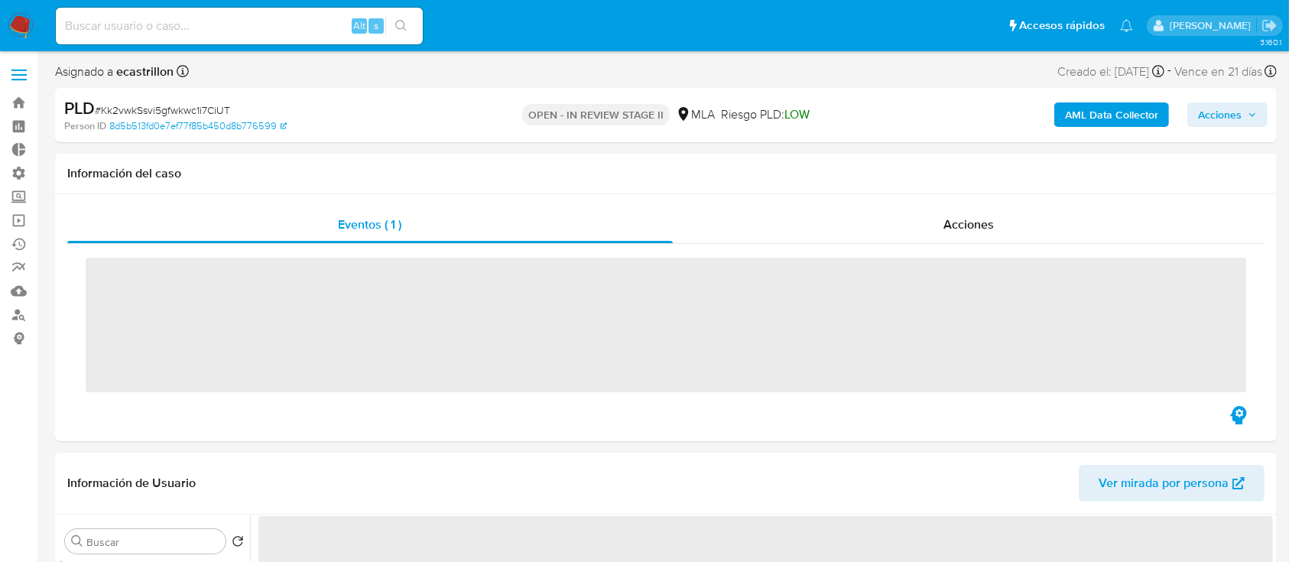
click at [1225, 117] on span "Acciones" at bounding box center [1220, 114] width 44 height 24
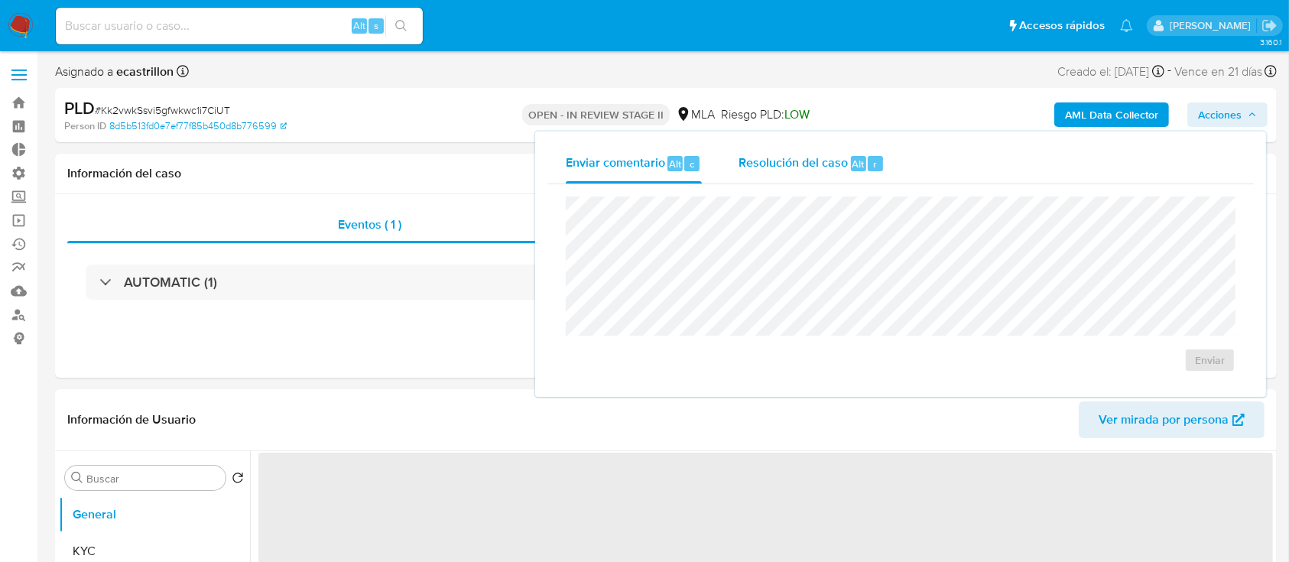
click at [851, 146] on div "Resolución del caso Alt r" at bounding box center [811, 164] width 146 height 40
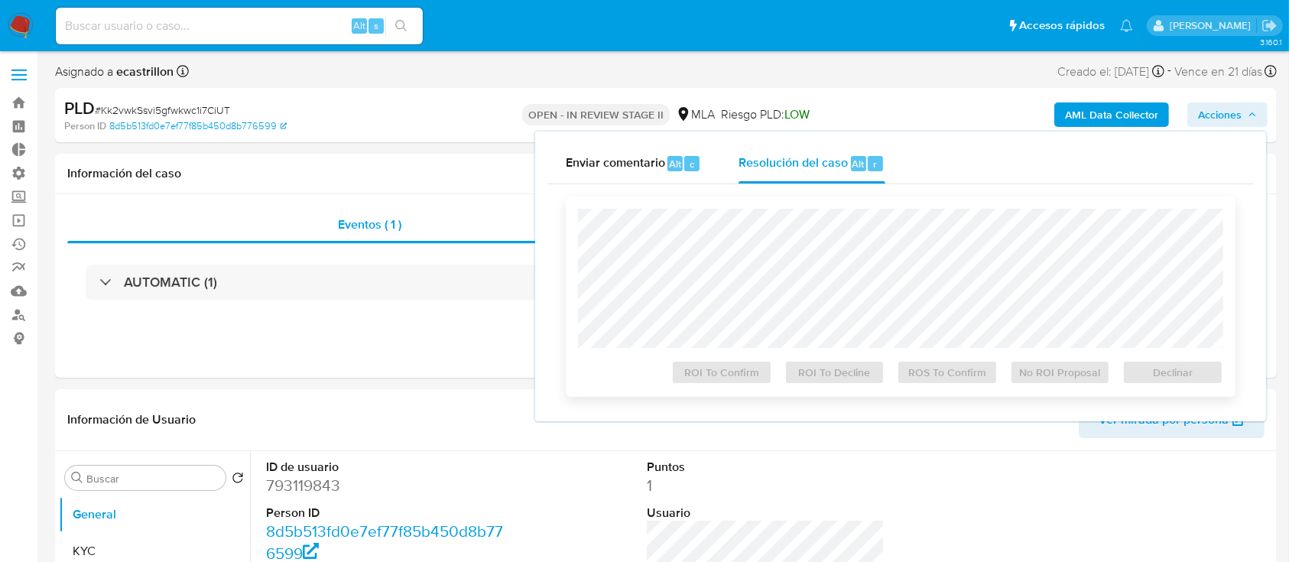
select select "10"
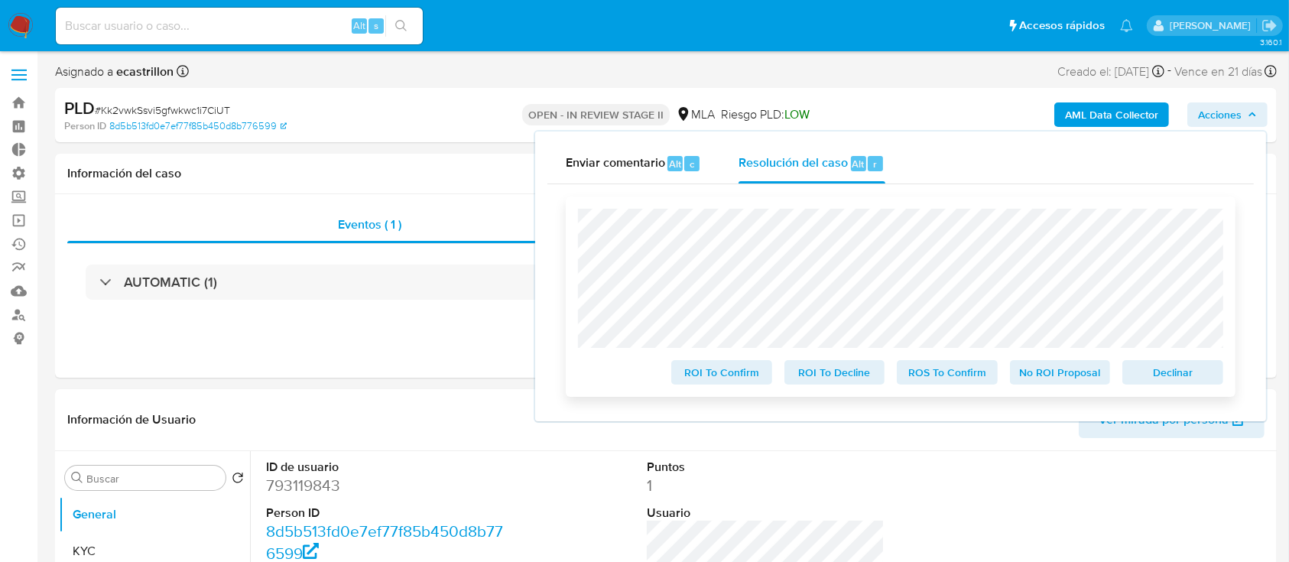
click at [1191, 382] on span "Declinar" at bounding box center [1173, 372] width 80 height 21
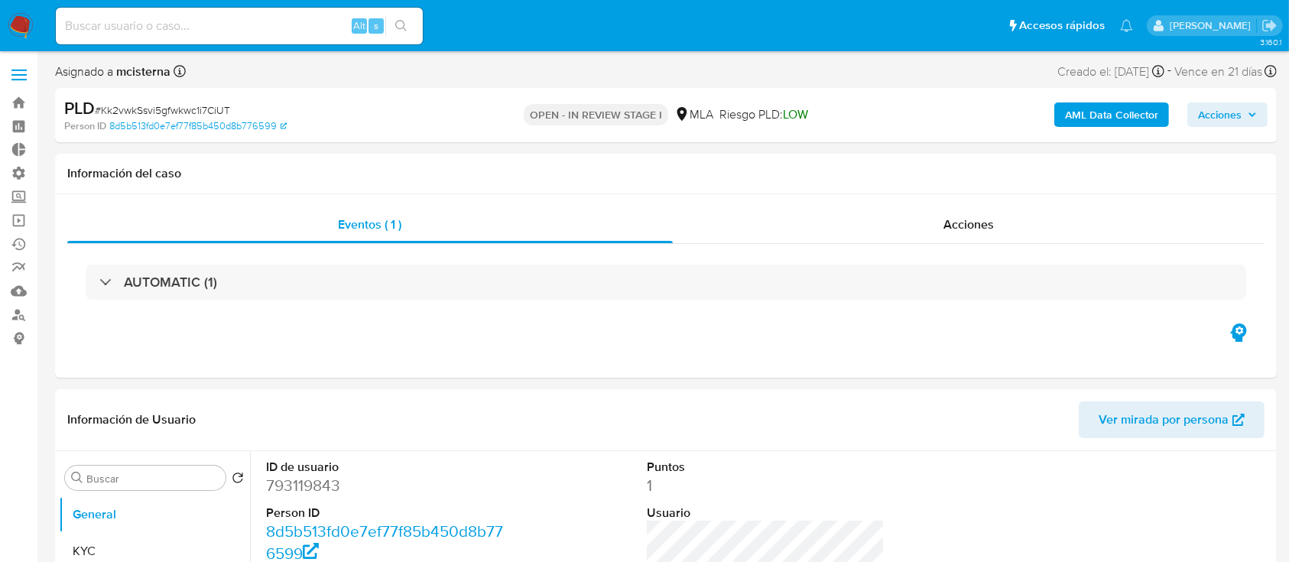
select select "10"
click at [248, 16] on input at bounding box center [239, 26] width 367 height 20
paste input "1370643184"
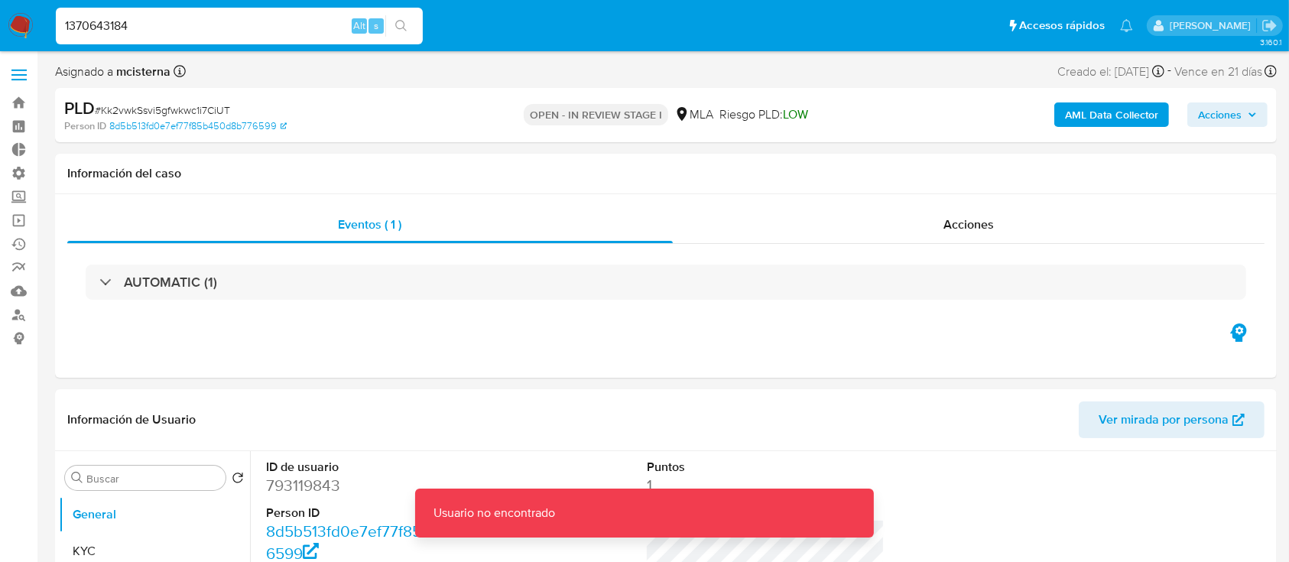
click at [244, 26] on input "1370643184" at bounding box center [239, 26] width 367 height 20
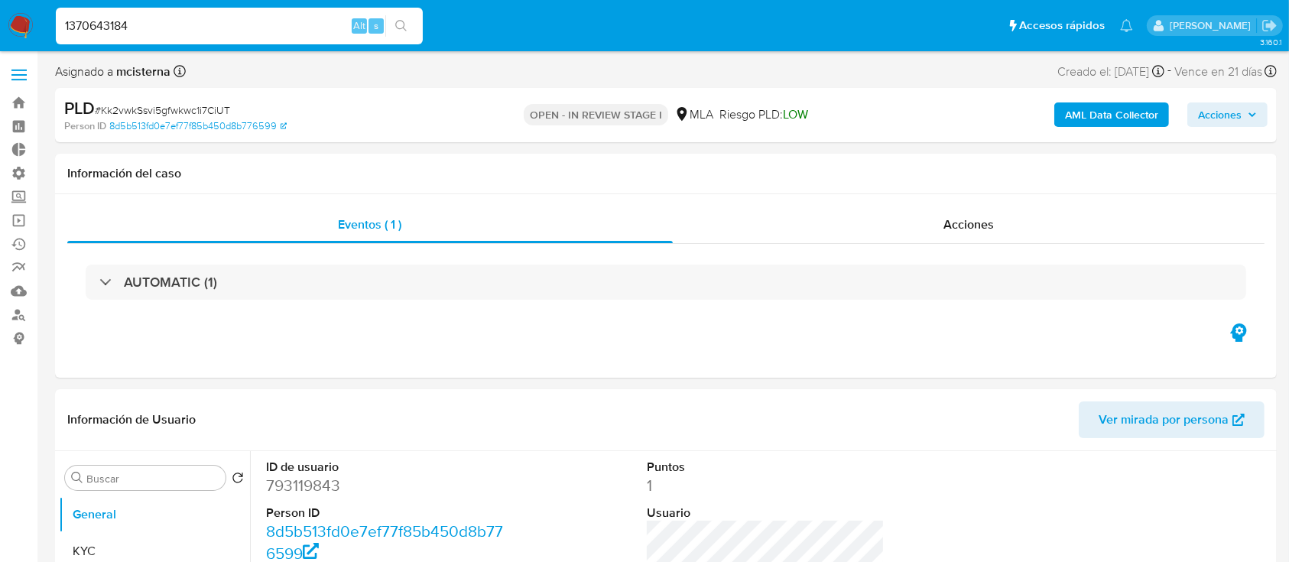
type input "1370643184"
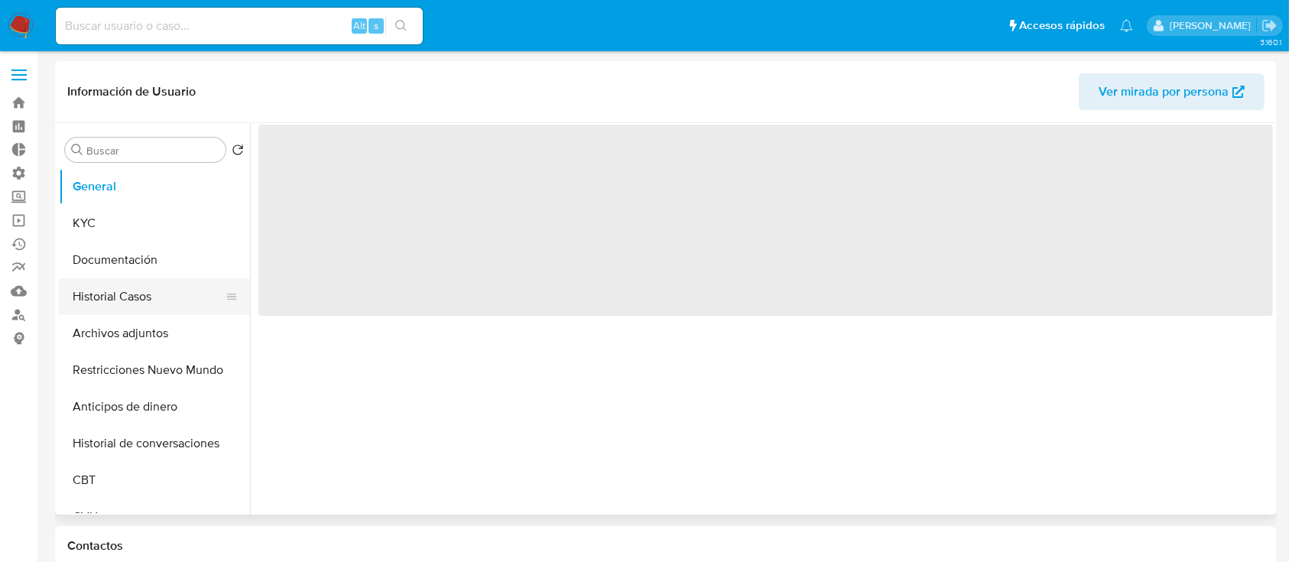
click at [90, 298] on button "Historial Casos" at bounding box center [148, 296] width 179 height 37
select select "10"
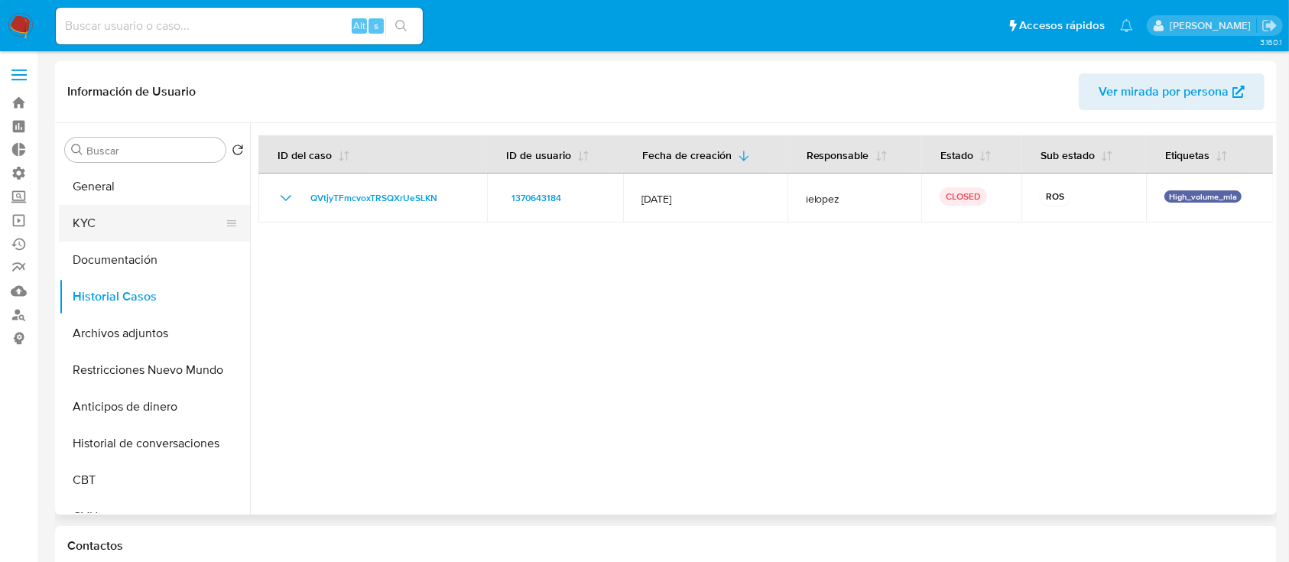
click at [152, 232] on button "KYC" at bounding box center [148, 223] width 179 height 37
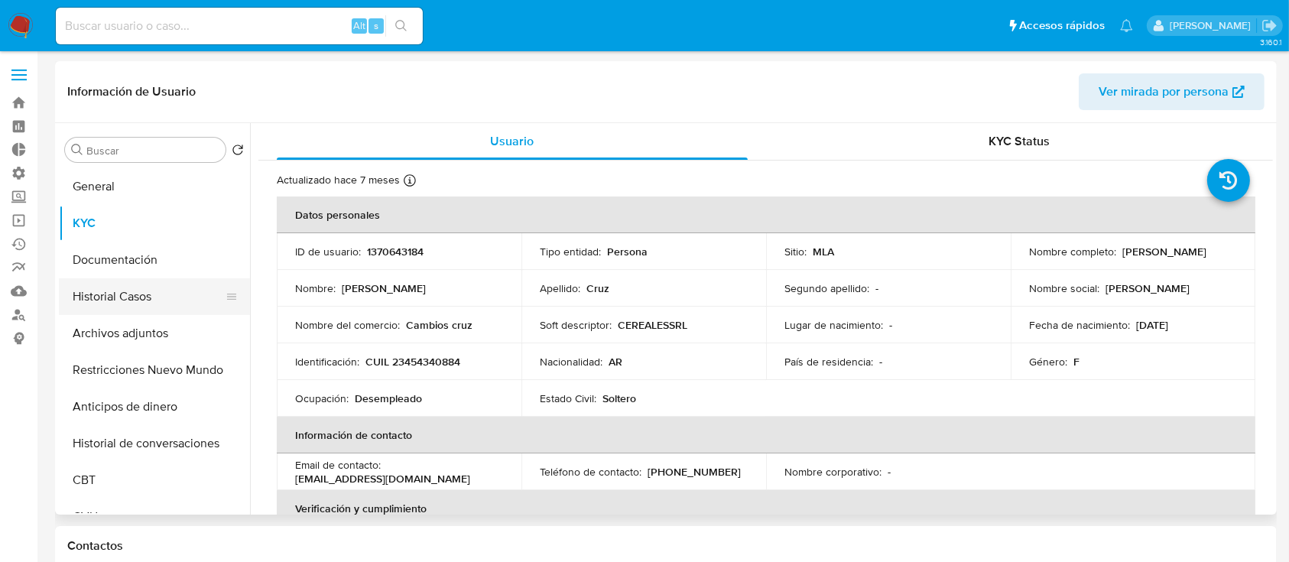
click at [87, 281] on button "Historial Casos" at bounding box center [148, 296] width 179 height 37
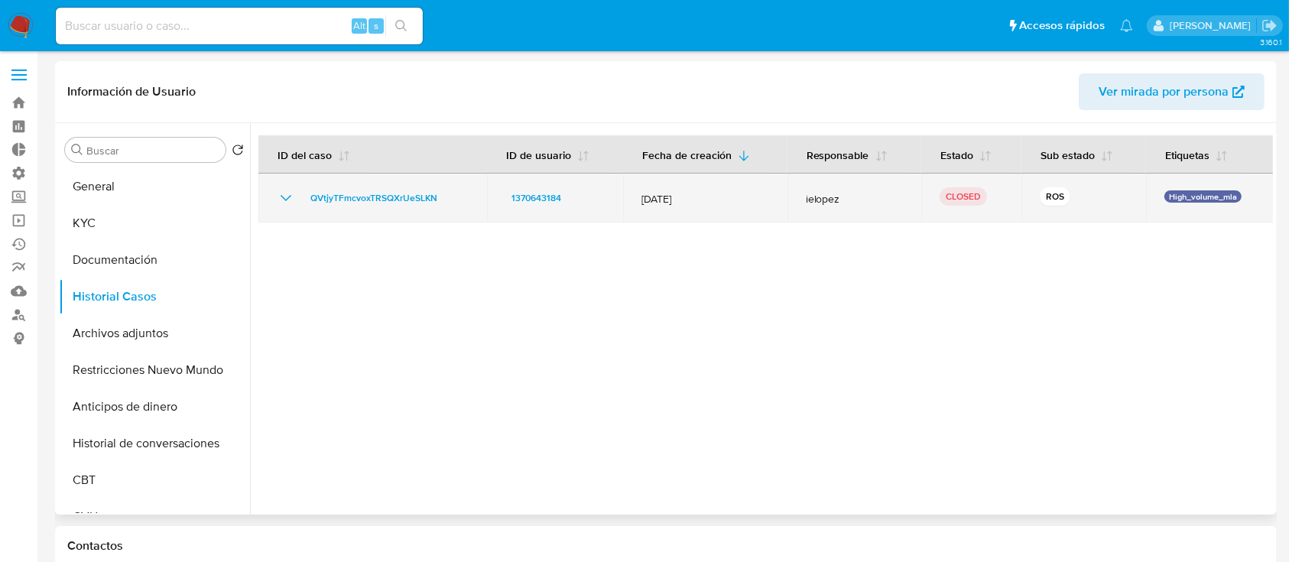
click at [282, 201] on icon "Mostrar/Ocultar" at bounding box center [286, 198] width 18 height 18
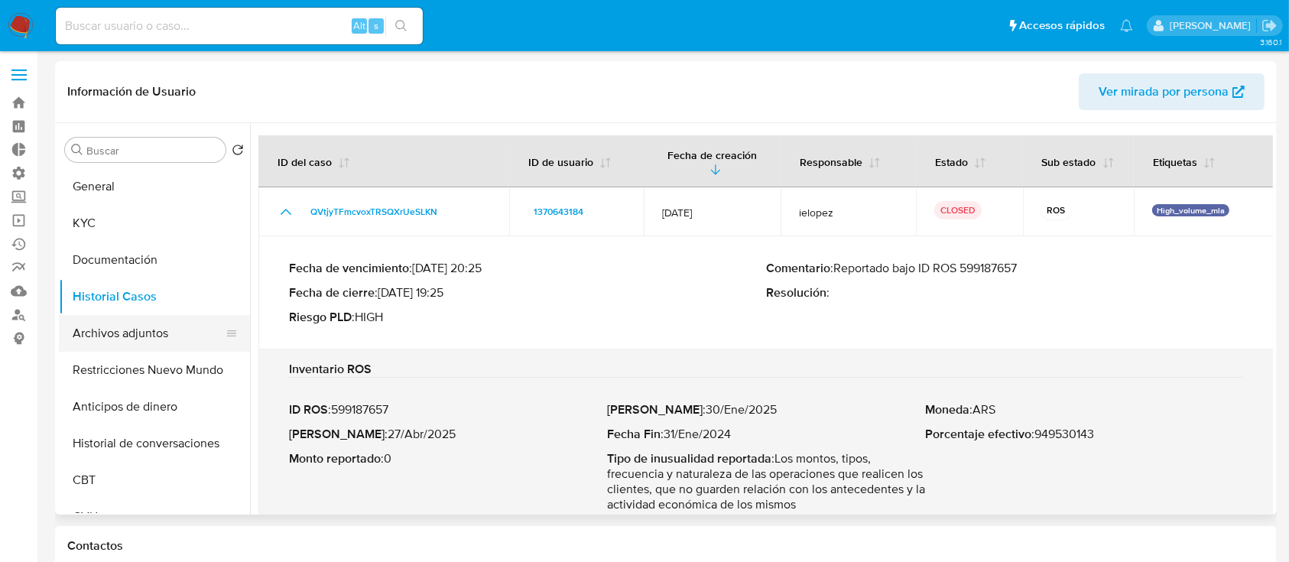
click at [123, 342] on button "Archivos adjuntos" at bounding box center [148, 333] width 179 height 37
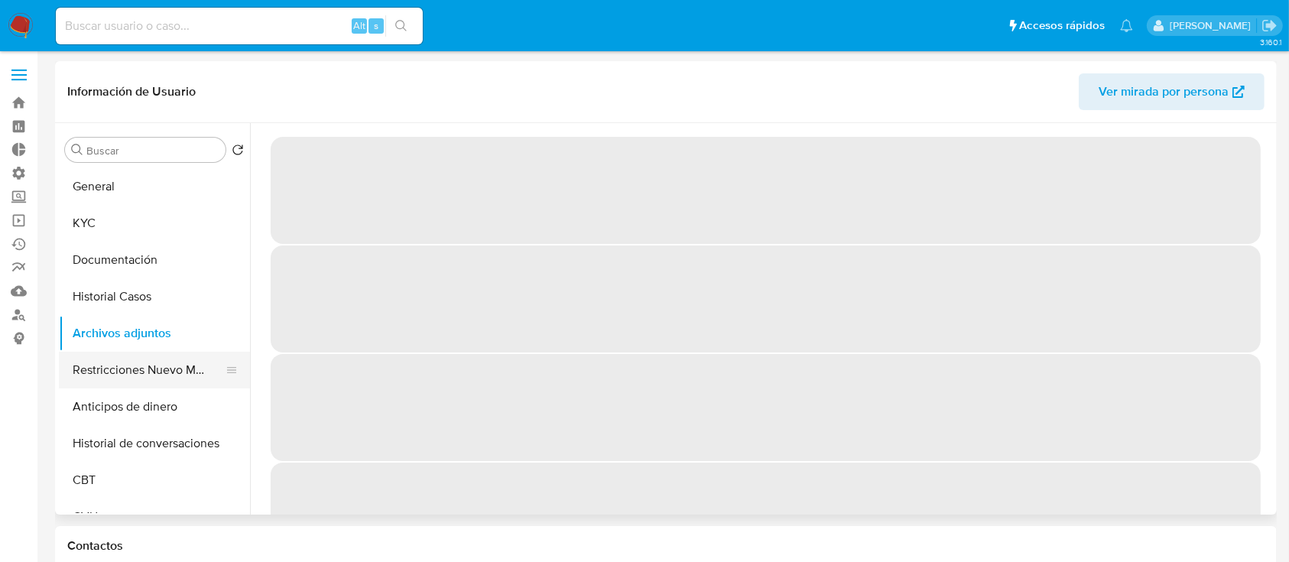
click at [141, 359] on button "Restricciones Nuevo Mundo" at bounding box center [148, 370] width 179 height 37
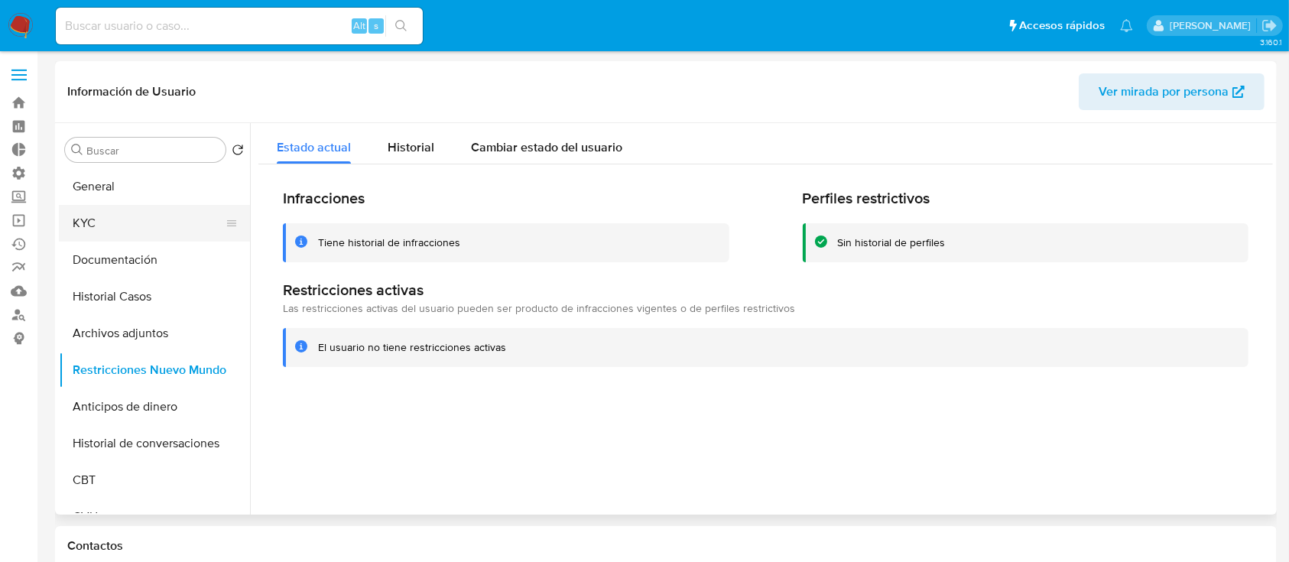
click at [143, 207] on button "KYC" at bounding box center [148, 223] width 179 height 37
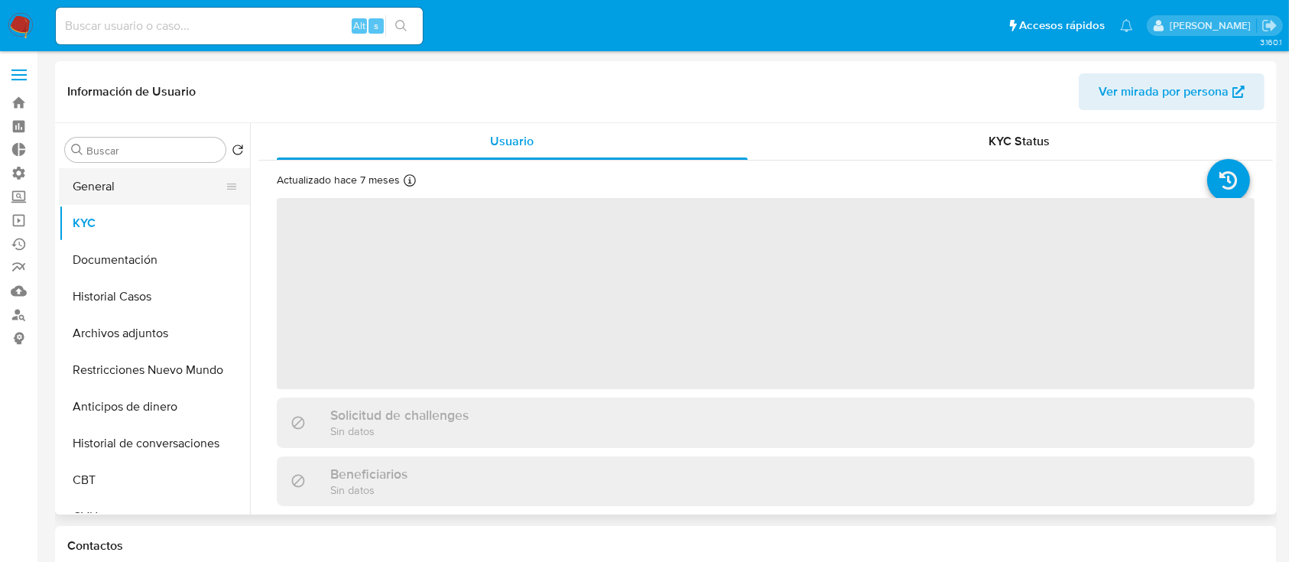
click at [151, 197] on button "General" at bounding box center [148, 186] width 179 height 37
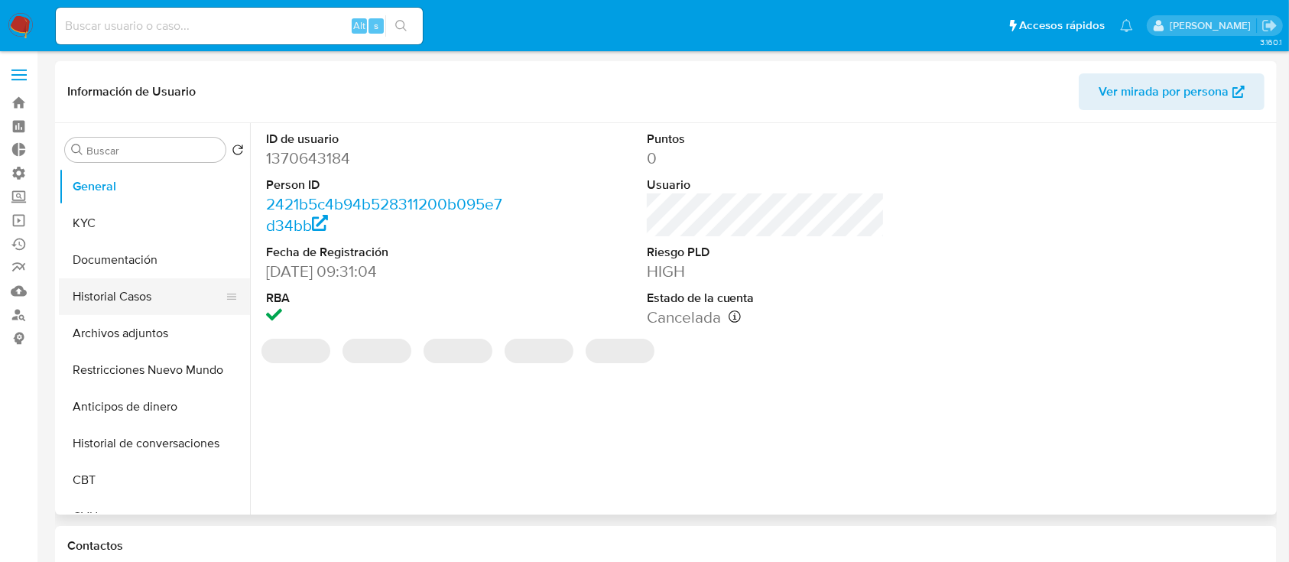
drag, startPoint x: 108, startPoint y: 255, endPoint x: 127, endPoint y: 297, distance: 46.2
click at [107, 255] on button "Documentación" at bounding box center [154, 260] width 191 height 37
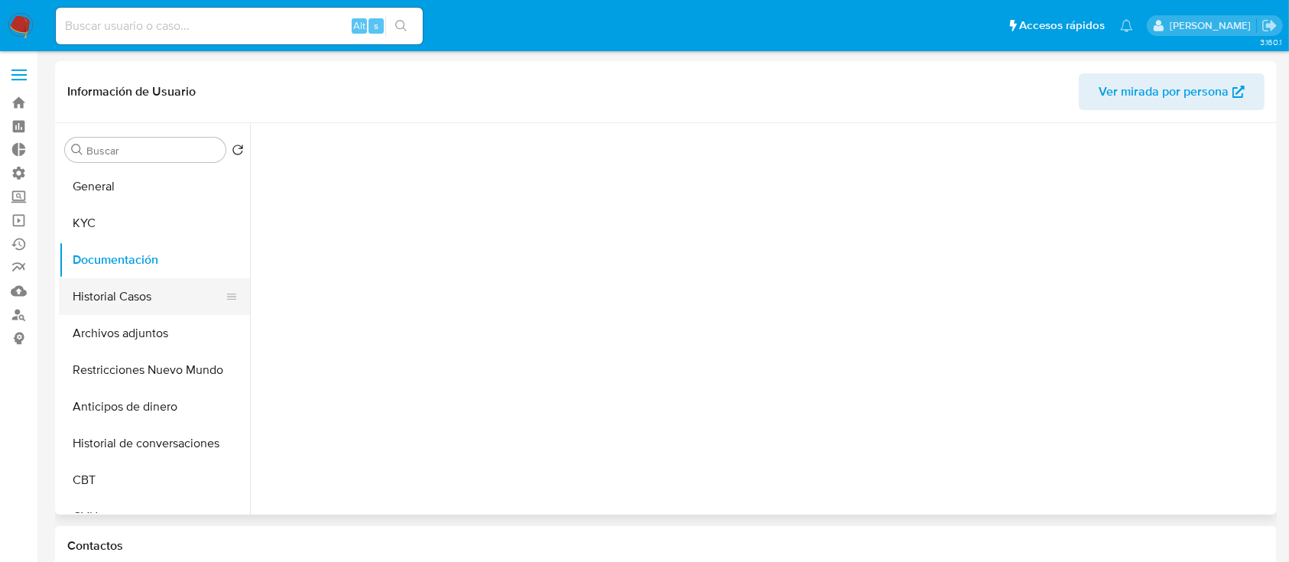
click at [127, 297] on button "Historial Casos" at bounding box center [148, 296] width 179 height 37
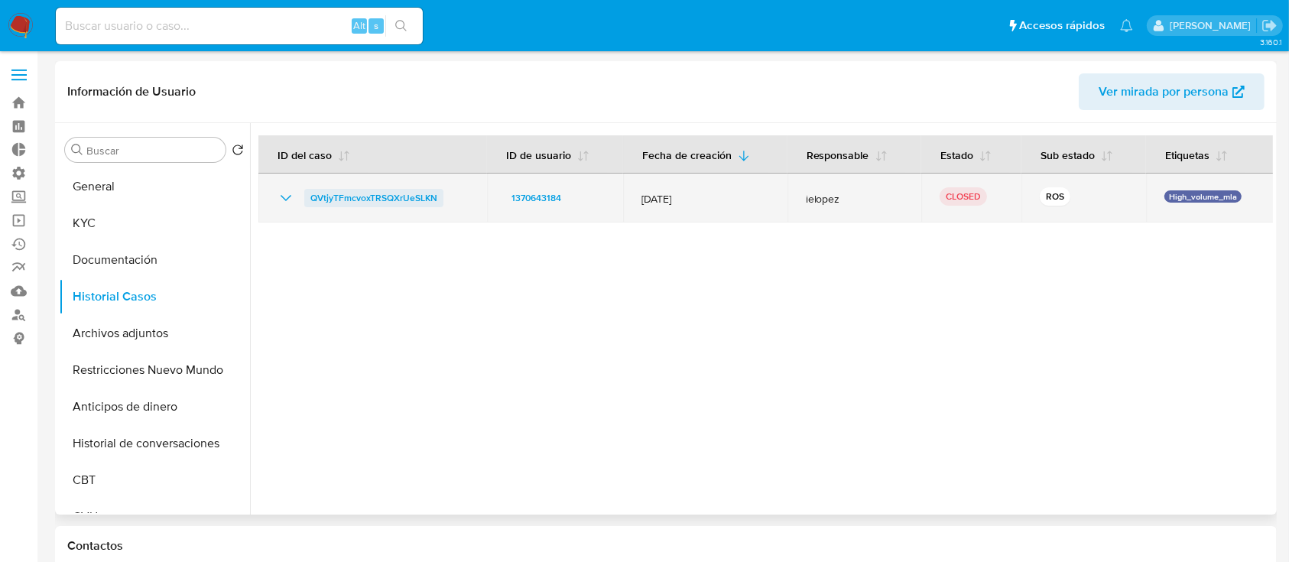
click at [409, 199] on span "QVtjyTFmcvoxTRSQXrUeSLKN" at bounding box center [373, 198] width 127 height 18
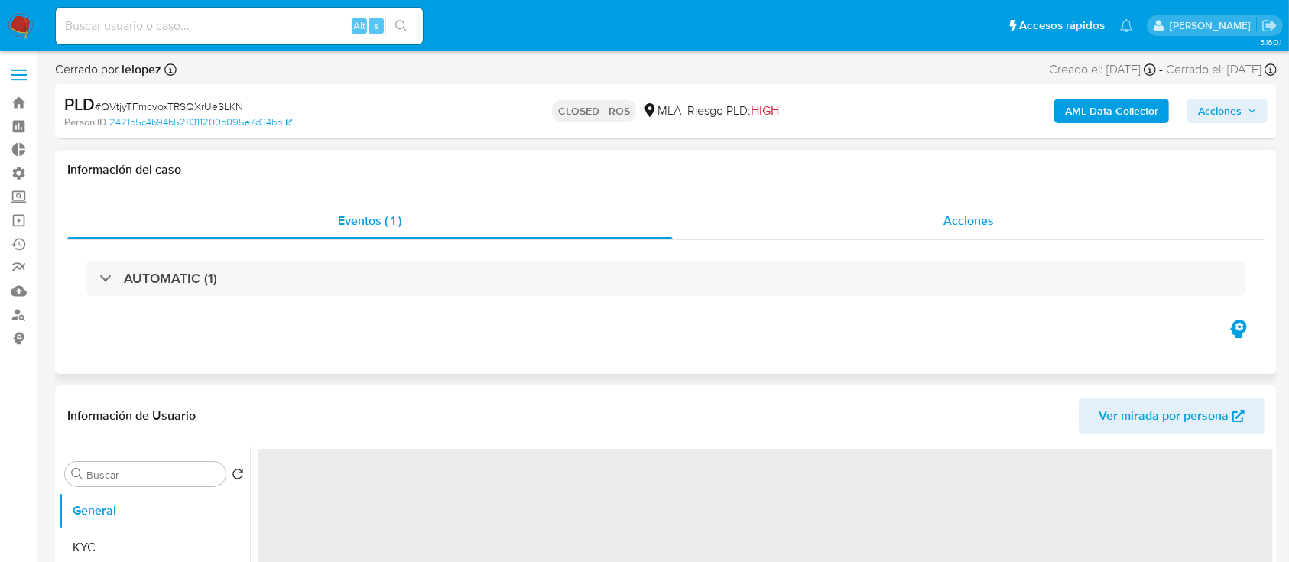
click at [942, 224] on div "Acciones" at bounding box center [969, 221] width 592 height 37
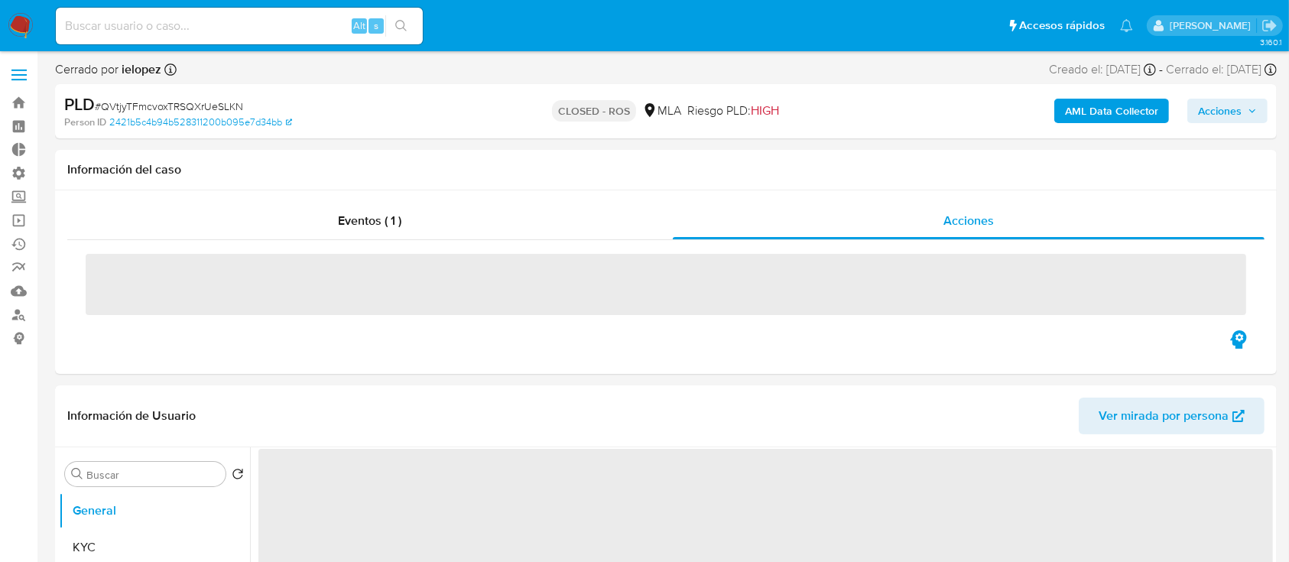
select select "10"
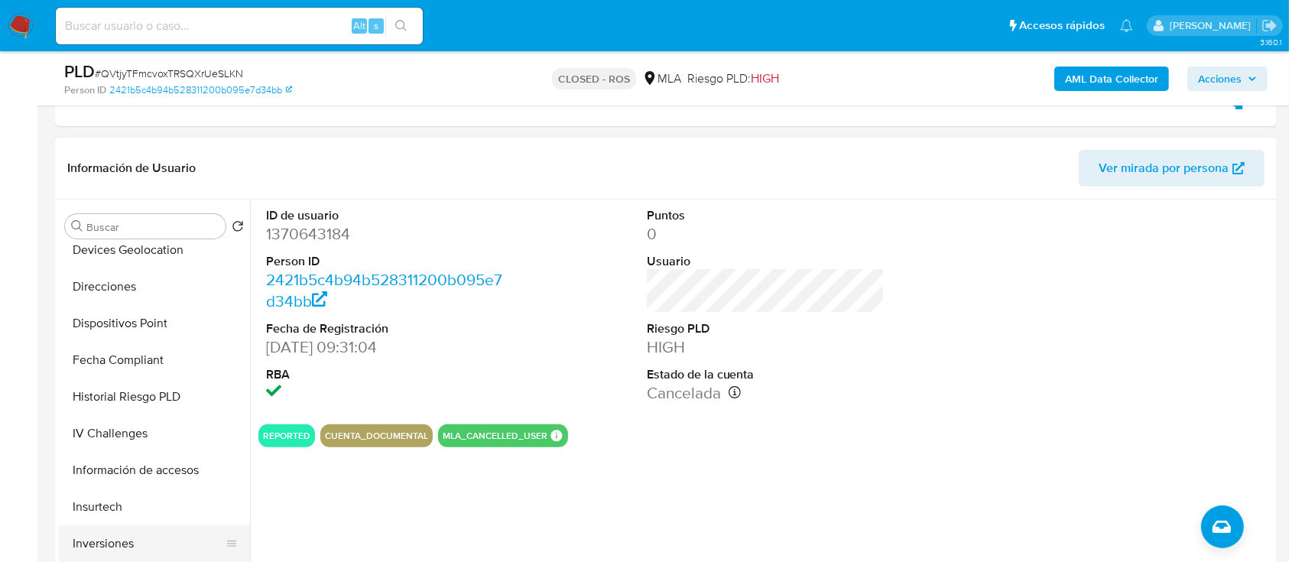
scroll to position [713, 0]
